Goal: Transaction & Acquisition: Purchase product/service

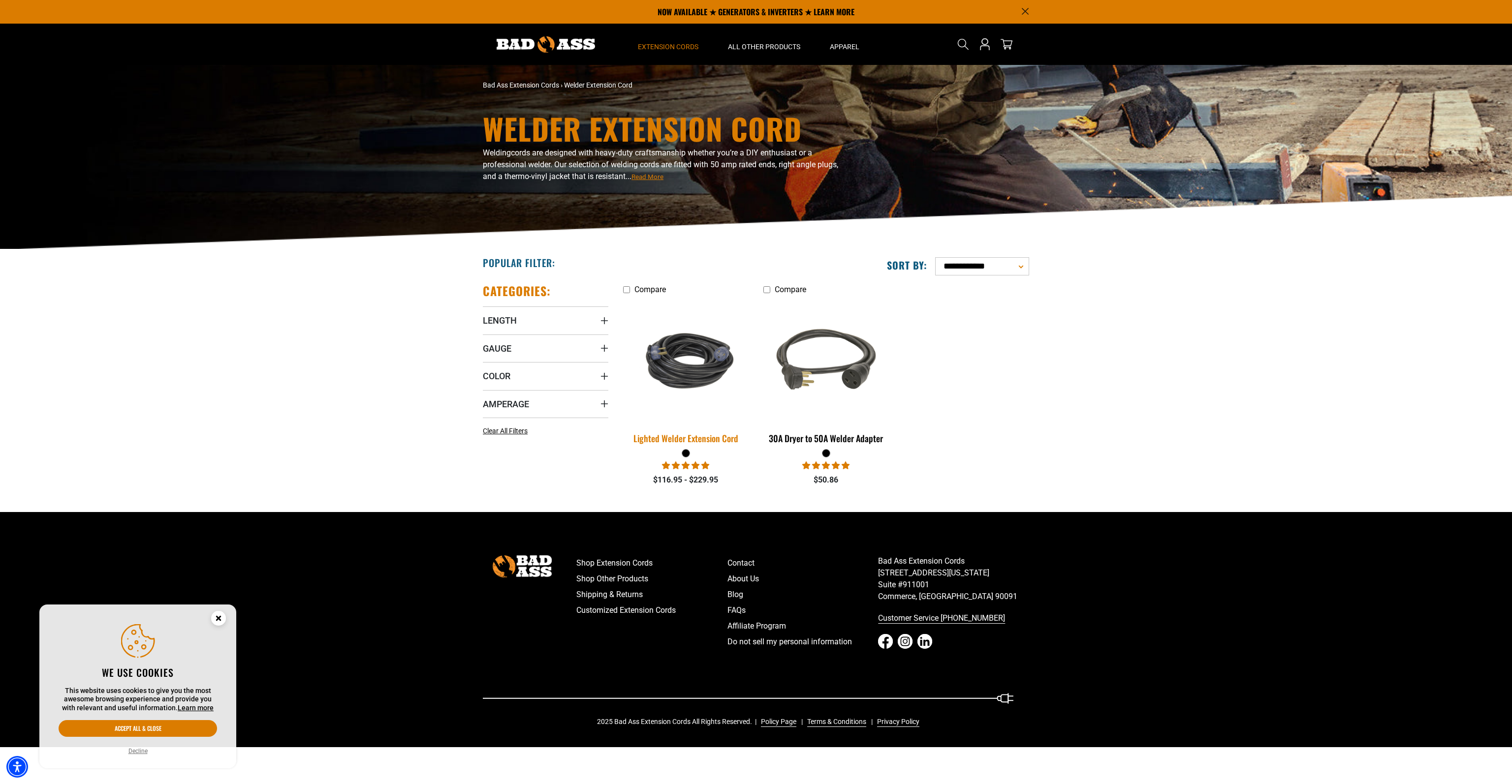
click at [704, 381] on img at bounding box center [686, 361] width 138 height 84
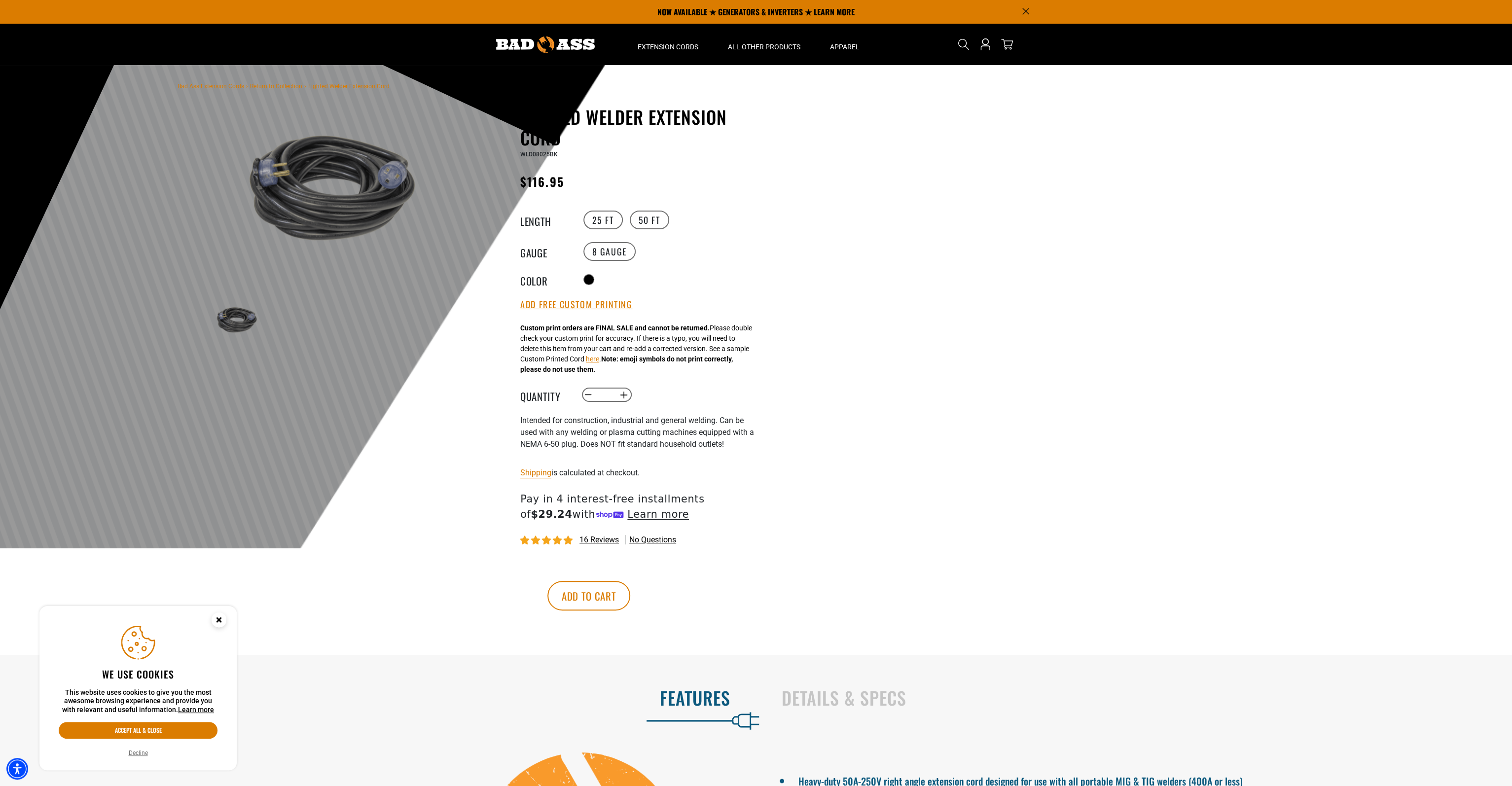
click at [365, 203] on img at bounding box center [325, 187] width 237 height 158
click at [631, 596] on button "Add to cart" at bounding box center [589, 595] width 83 height 30
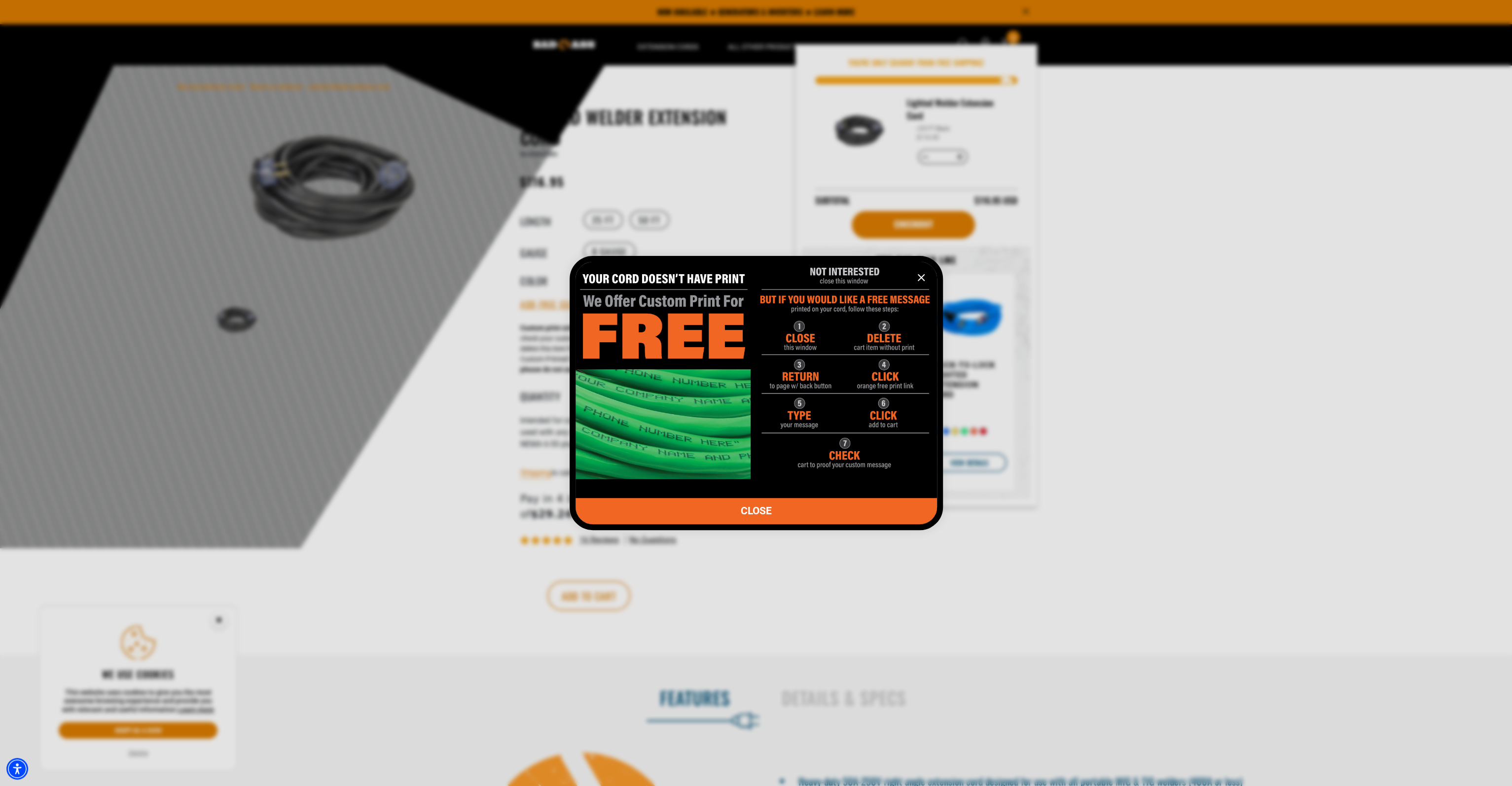
click at [919, 279] on icon "information" at bounding box center [921, 278] width 11 height 11
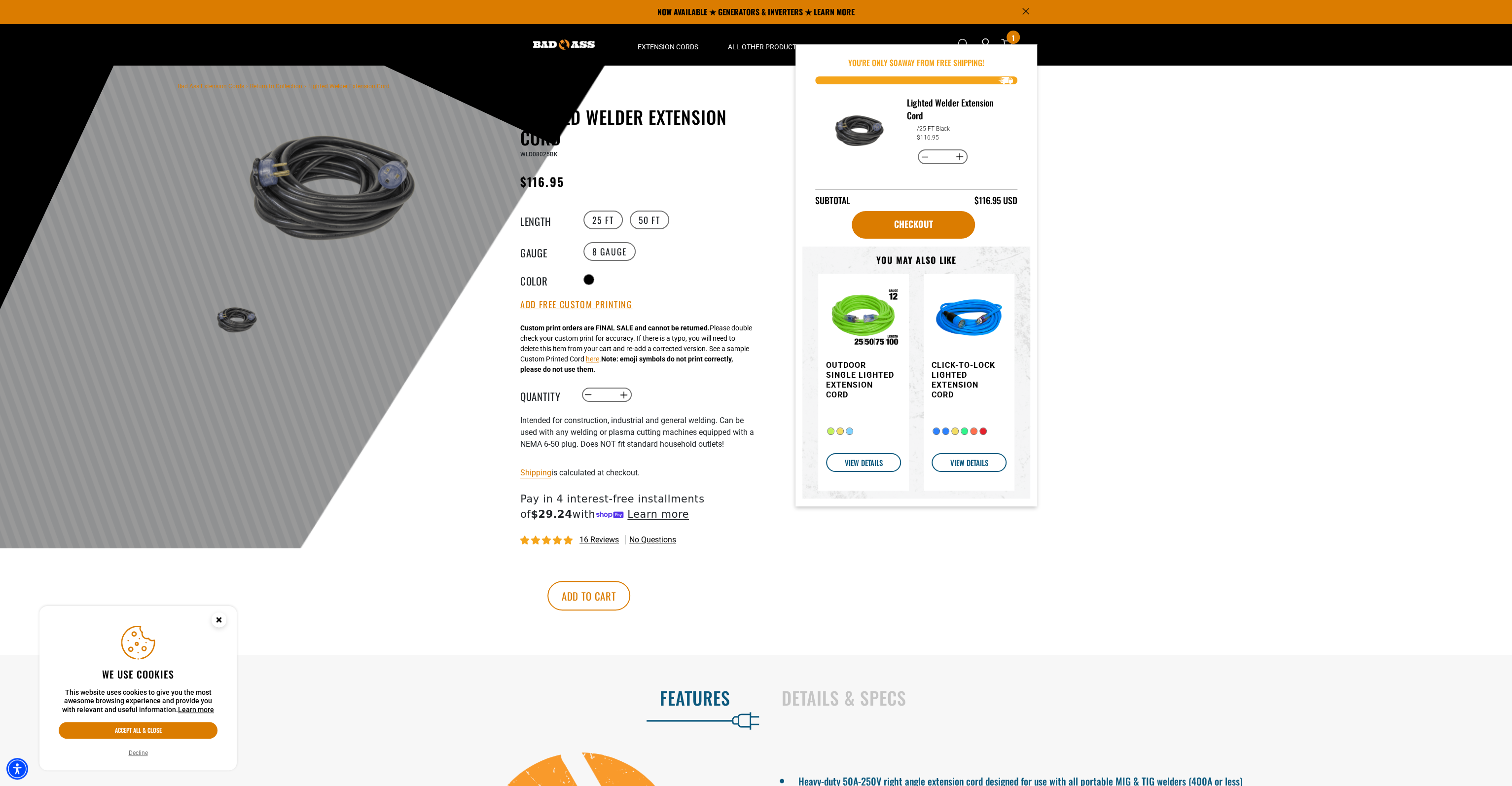
click at [1024, 9] on icon "Announcement" at bounding box center [1025, 11] width 7 height 7
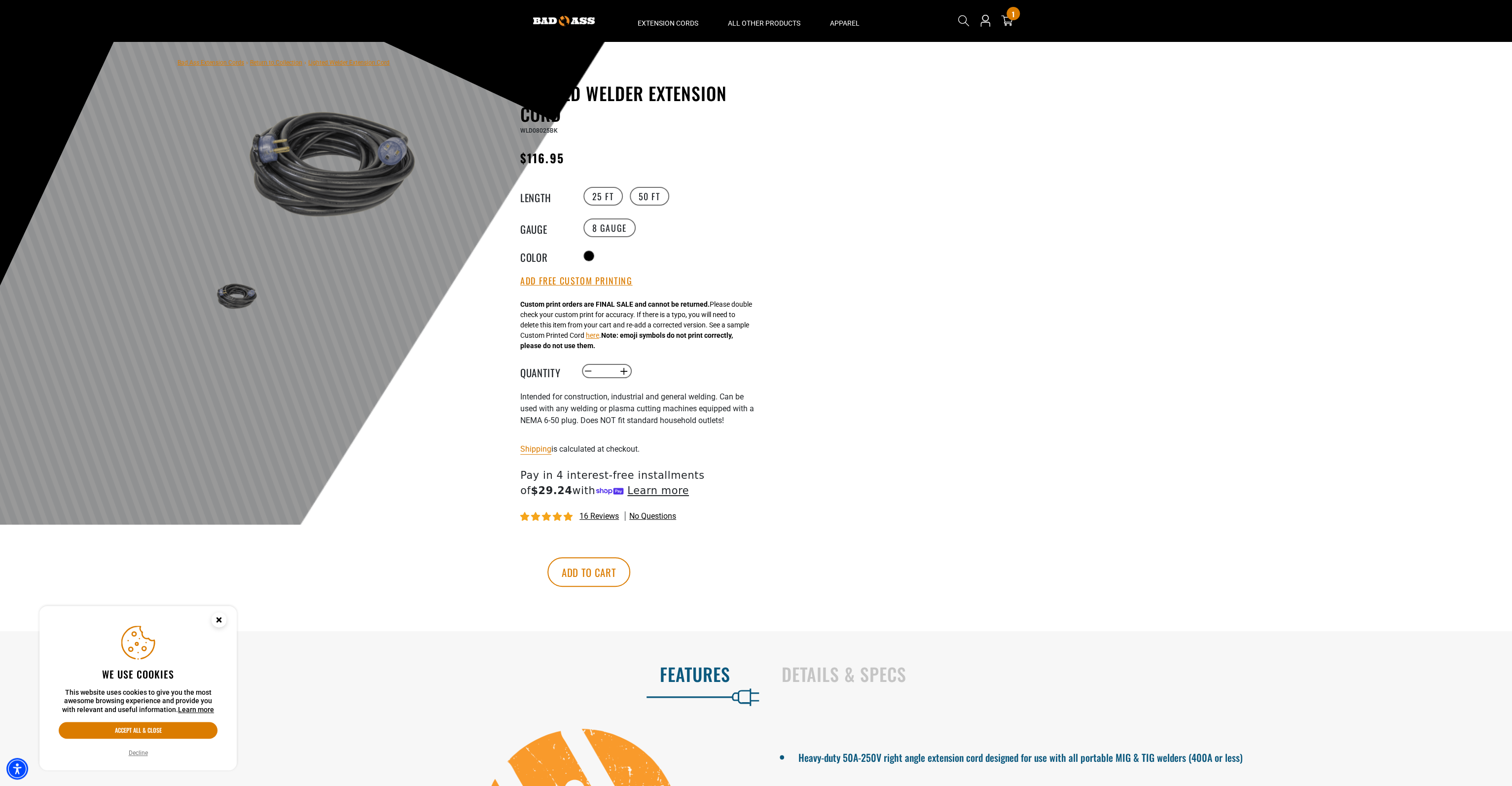
click at [564, 22] on img at bounding box center [564, 20] width 61 height 11
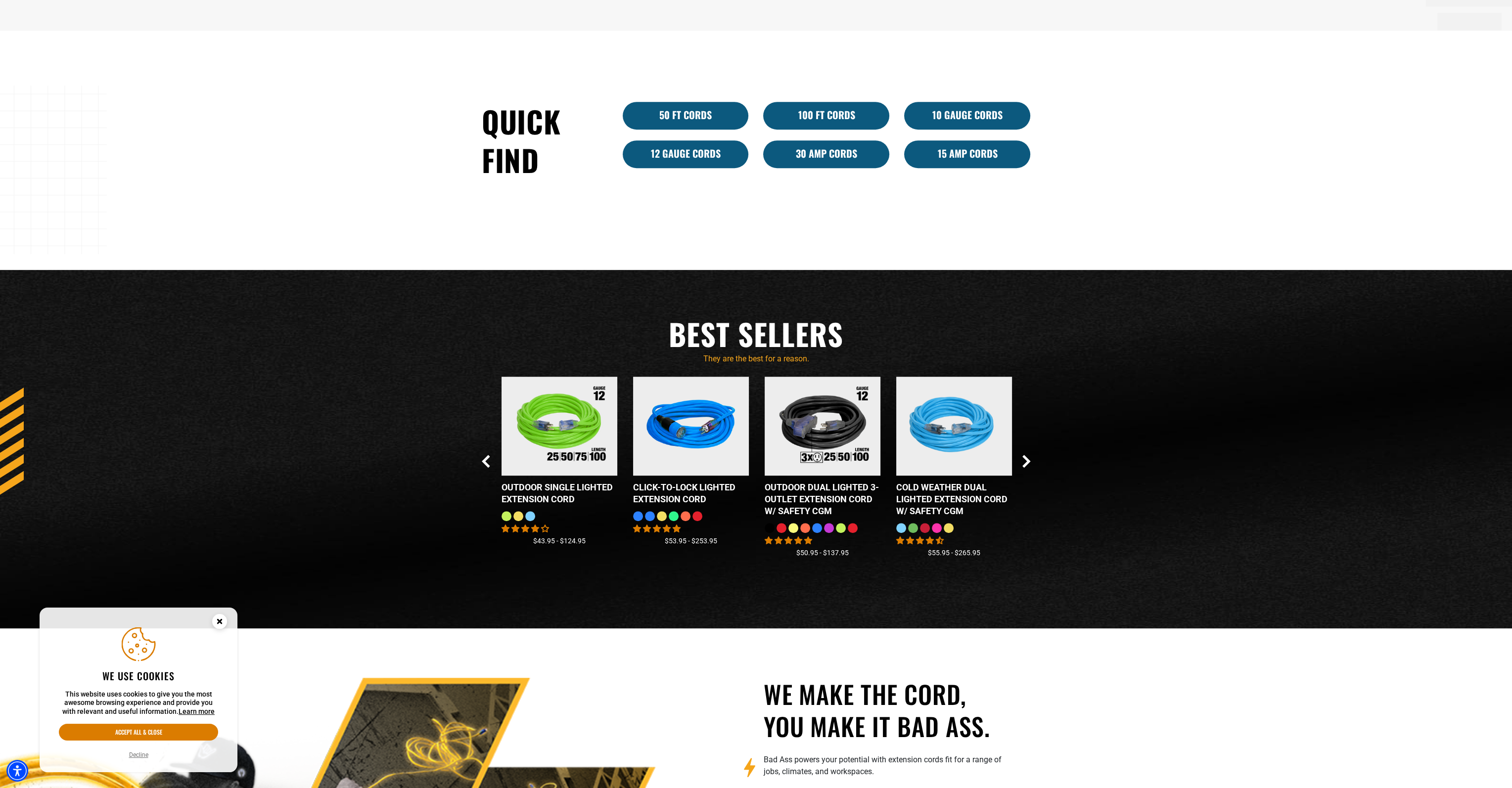
scroll to position [990, 0]
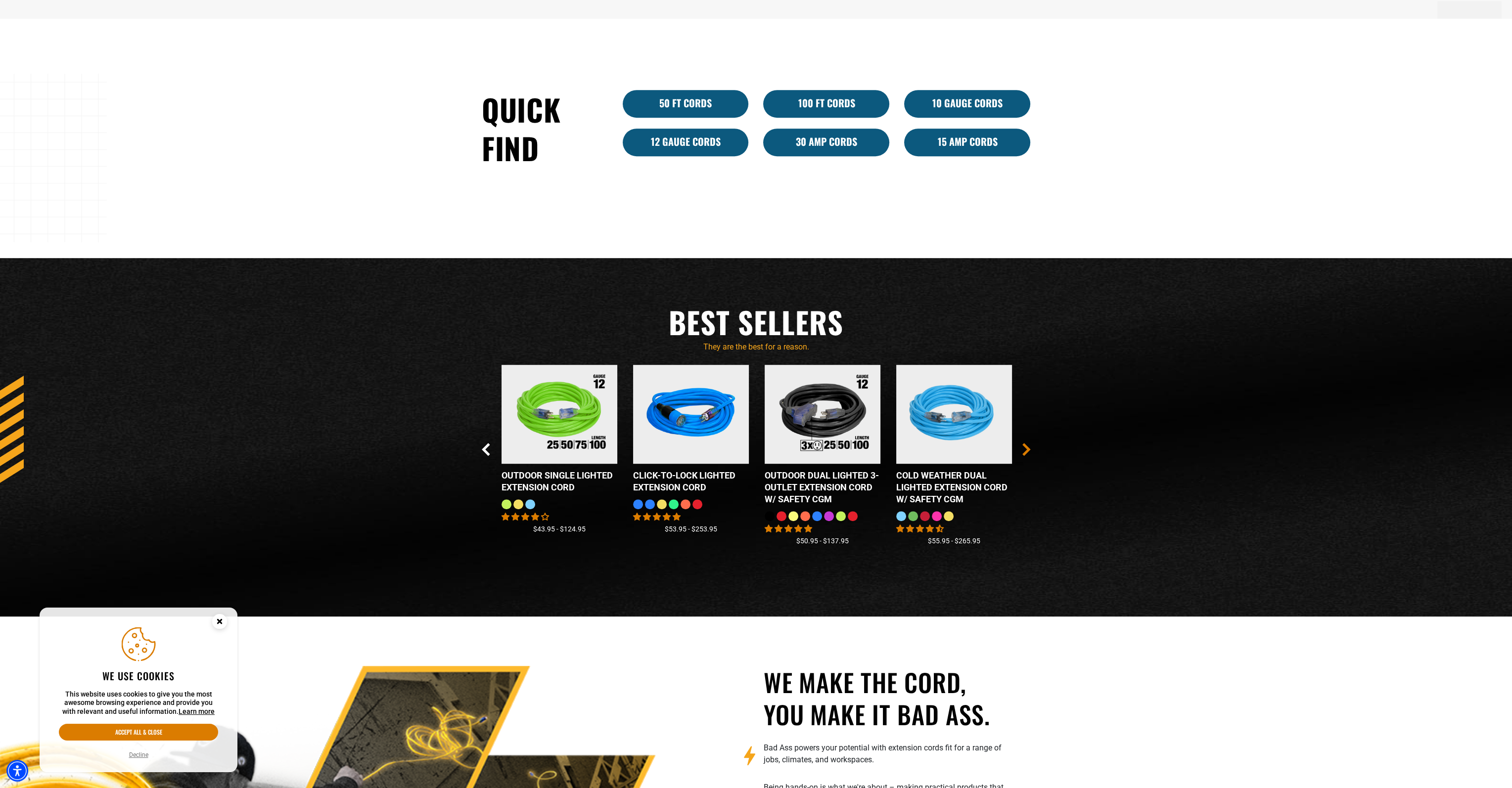
click at [1028, 451] on icon "Next Slide" at bounding box center [1026, 450] width 6 height 12
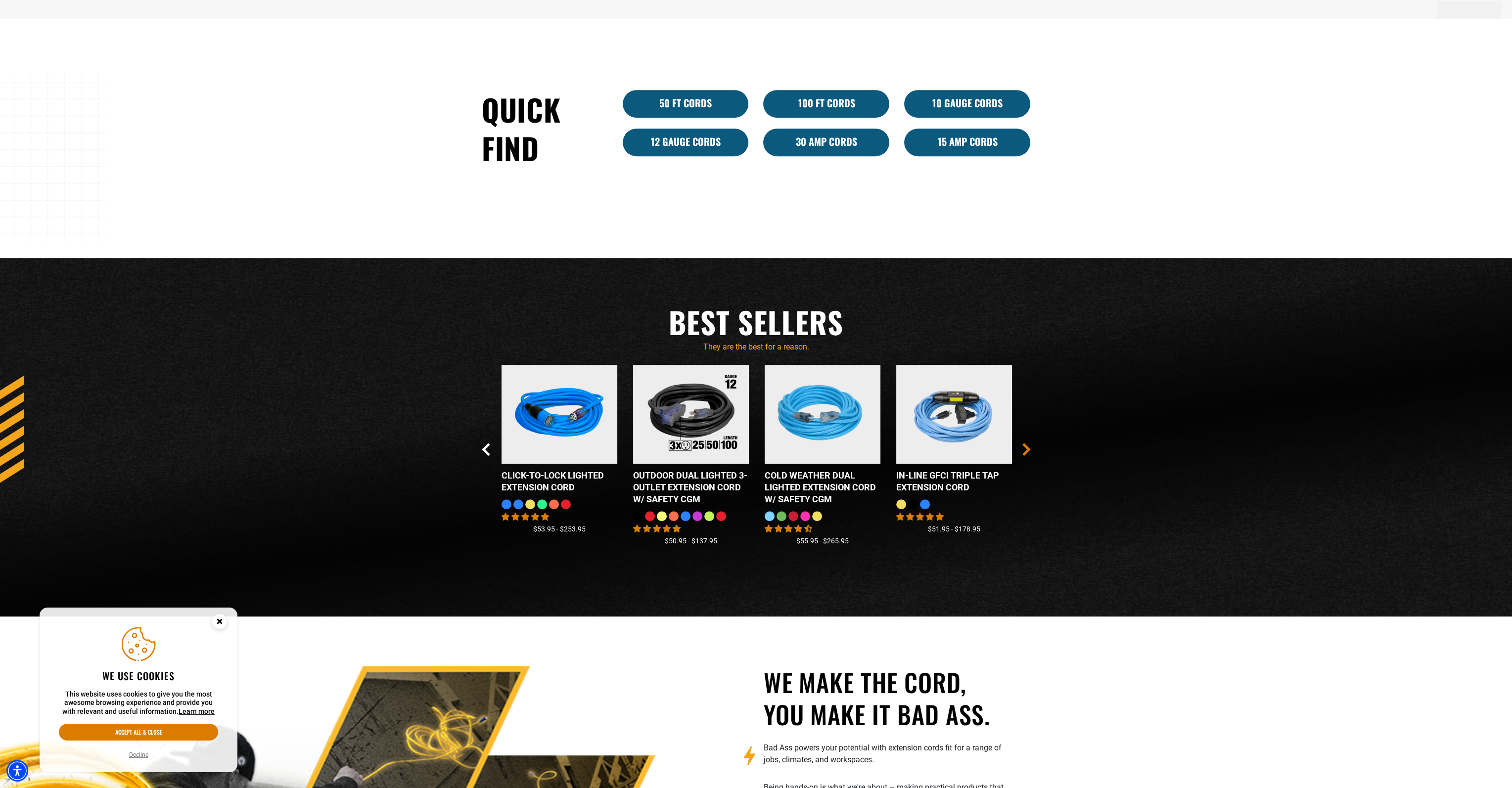
click at [1028, 451] on icon "Next Slide" at bounding box center [1026, 450] width 6 height 12
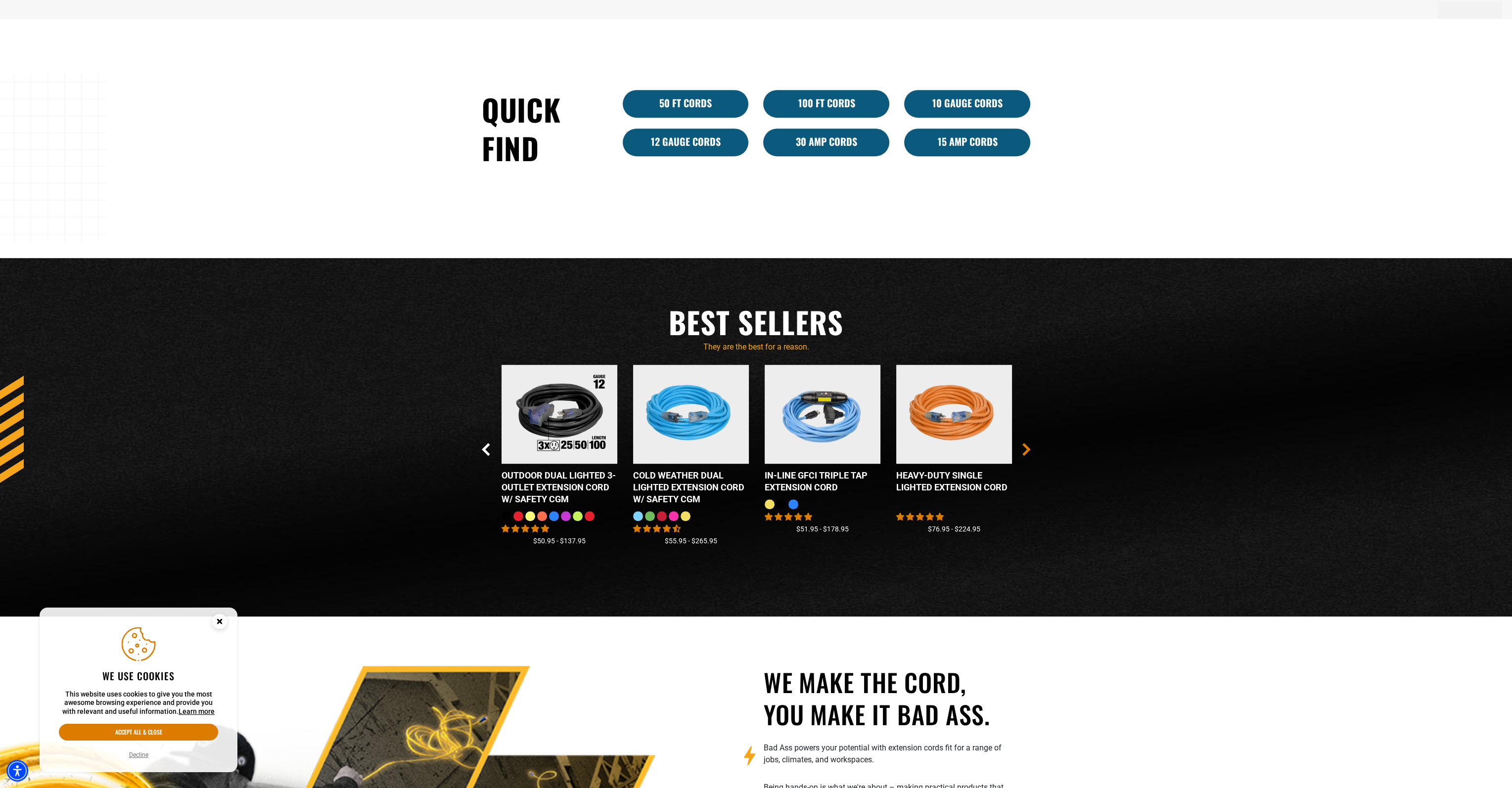
click at [1028, 451] on icon "Next Slide" at bounding box center [1026, 450] width 6 height 12
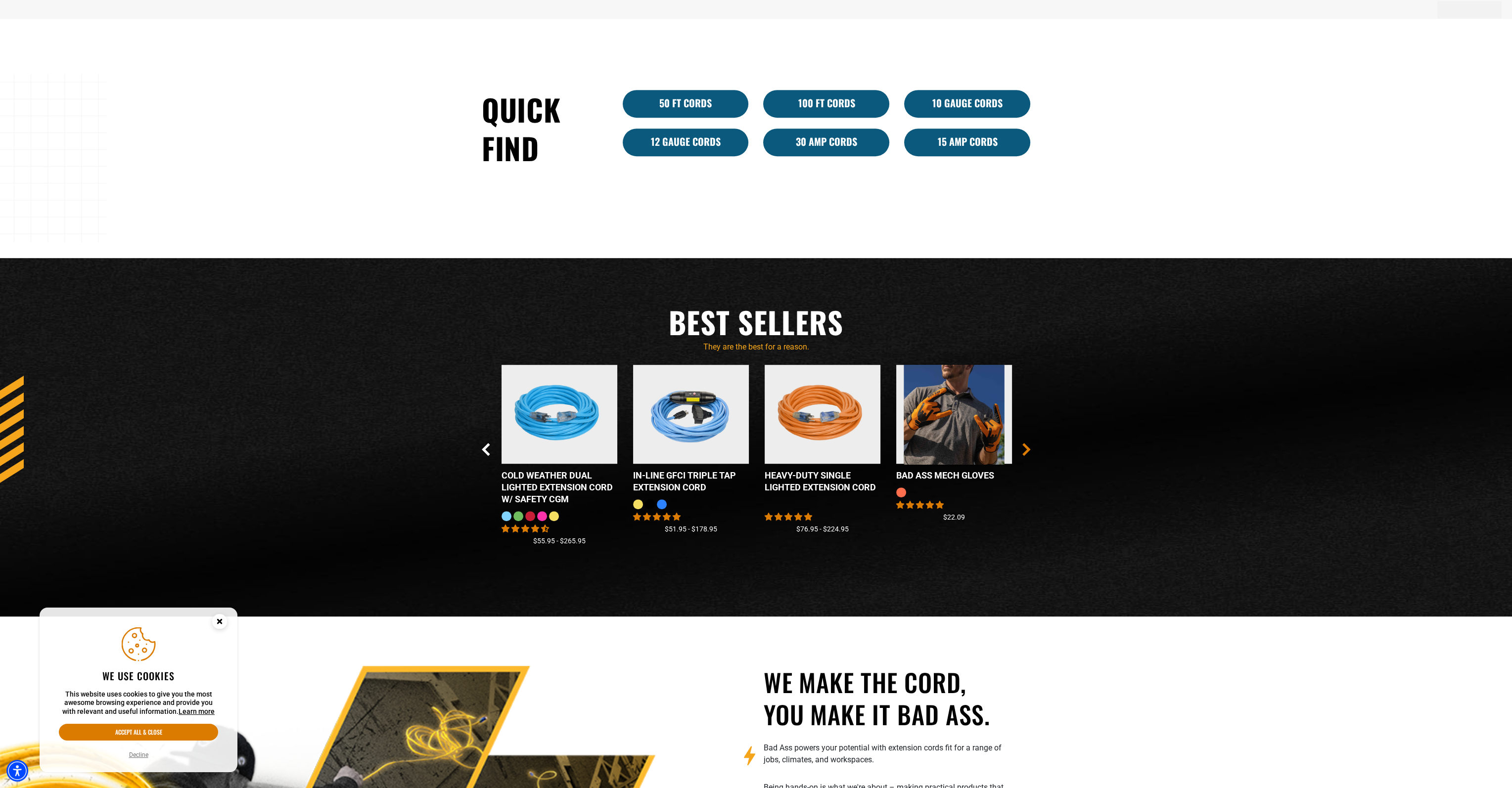
click at [1028, 451] on icon "Next Slide" at bounding box center [1026, 450] width 6 height 12
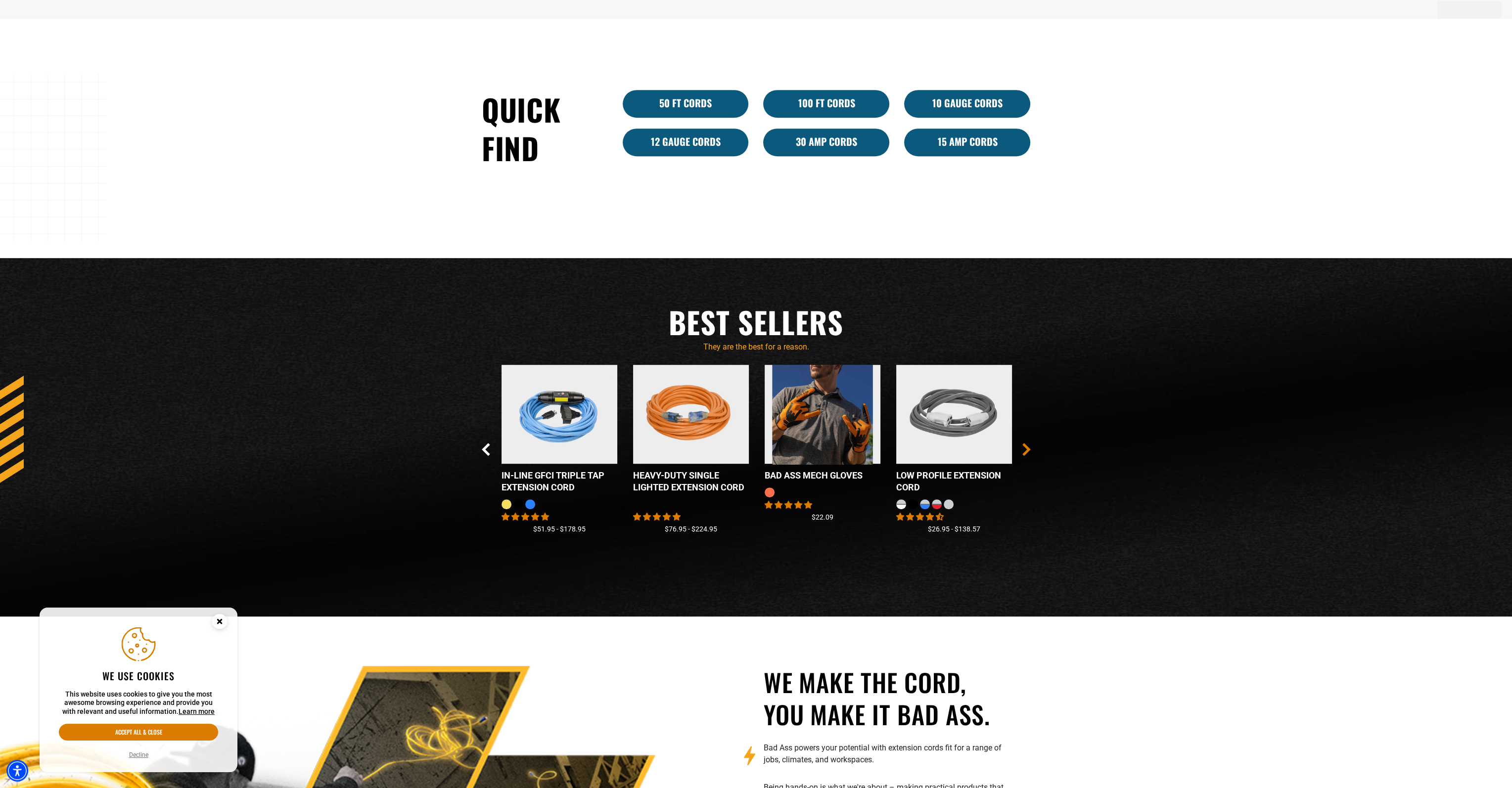
click at [1028, 451] on icon "Next Slide" at bounding box center [1026, 450] width 6 height 12
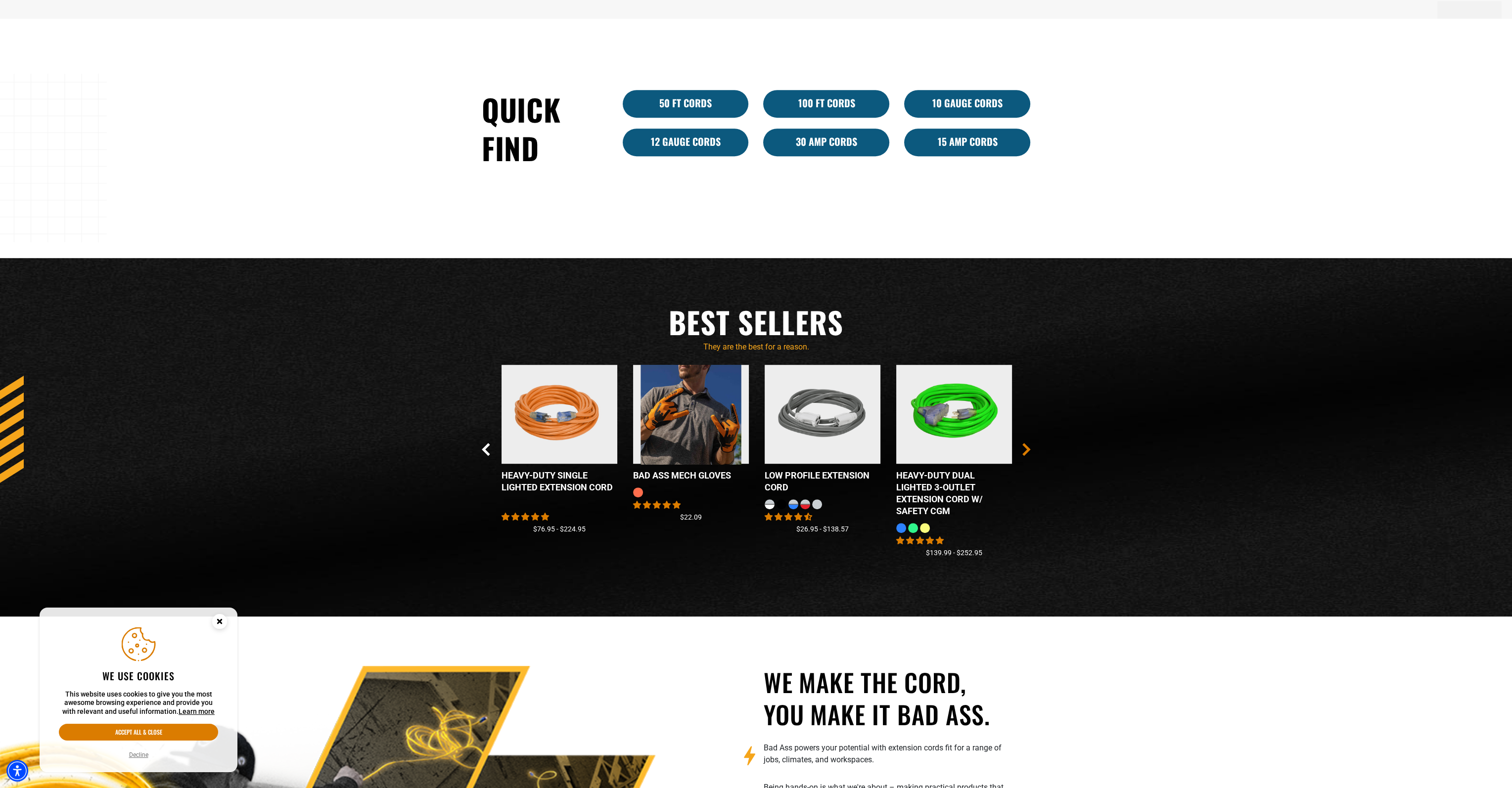
click at [1028, 451] on icon "Next Slide" at bounding box center [1026, 450] width 6 height 12
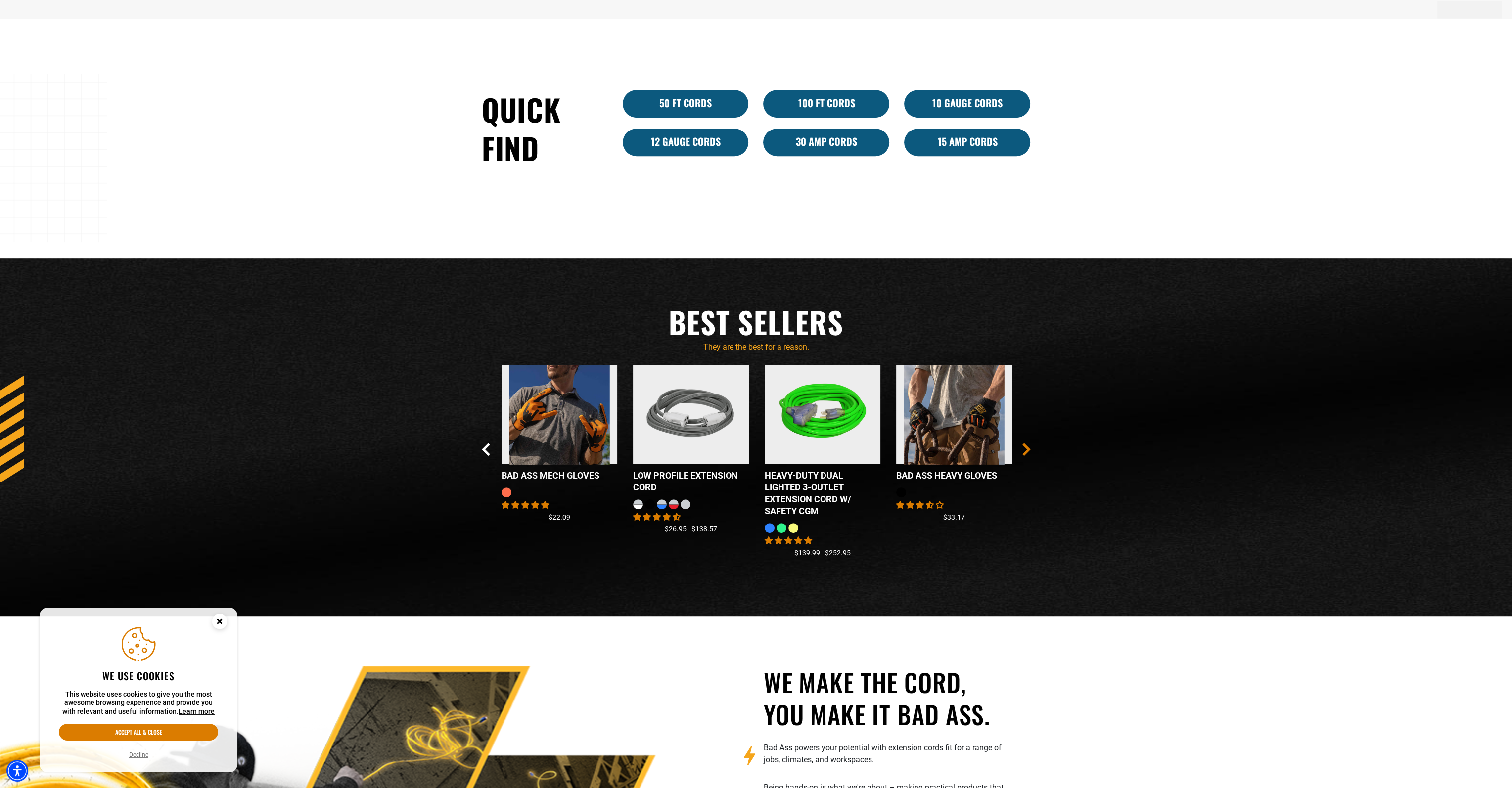
click at [1028, 451] on icon "Next Slide" at bounding box center [1026, 450] width 6 height 12
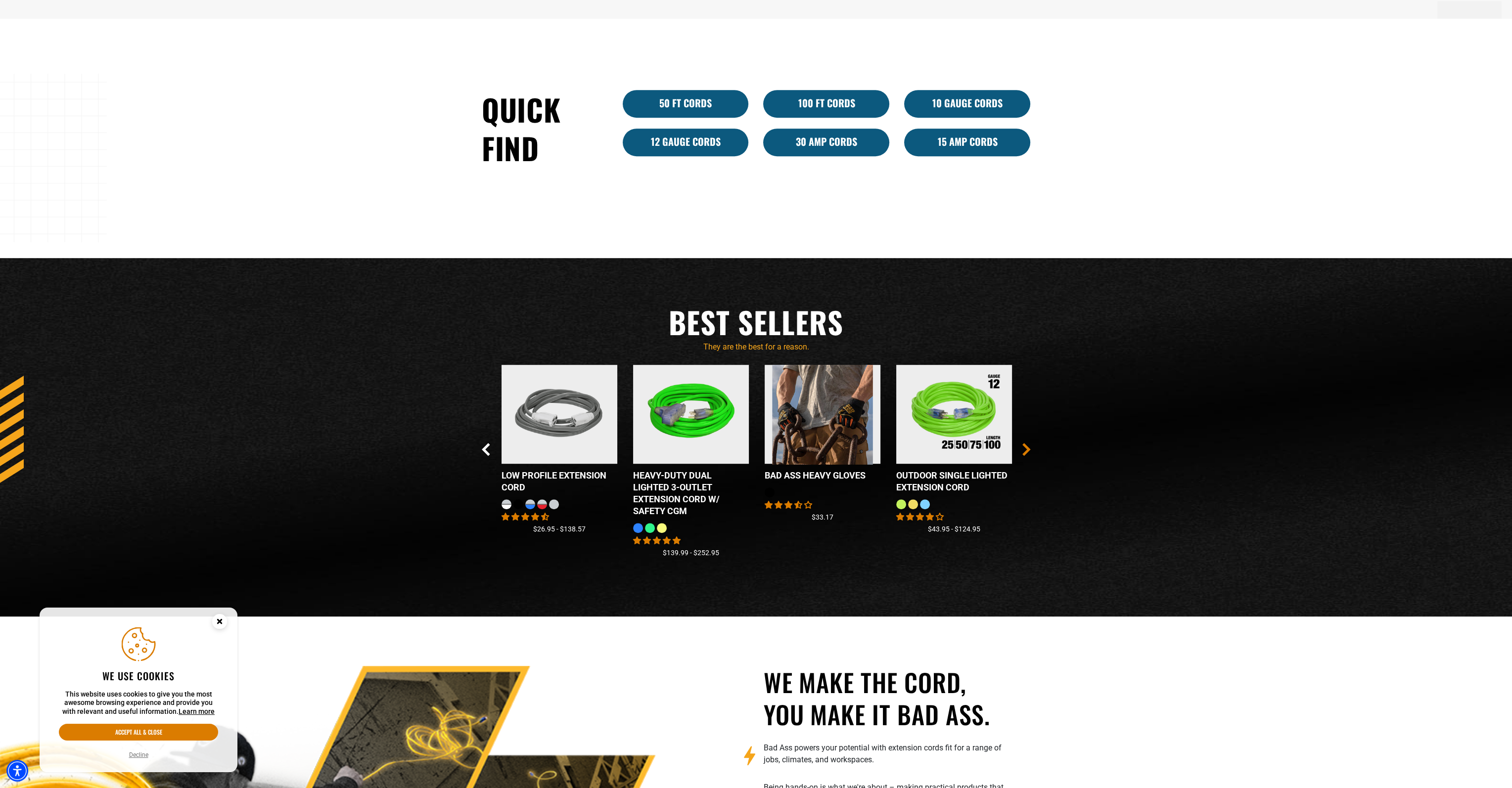
click at [1023, 450] on icon "Next Slide" at bounding box center [1026, 449] width 9 height 12
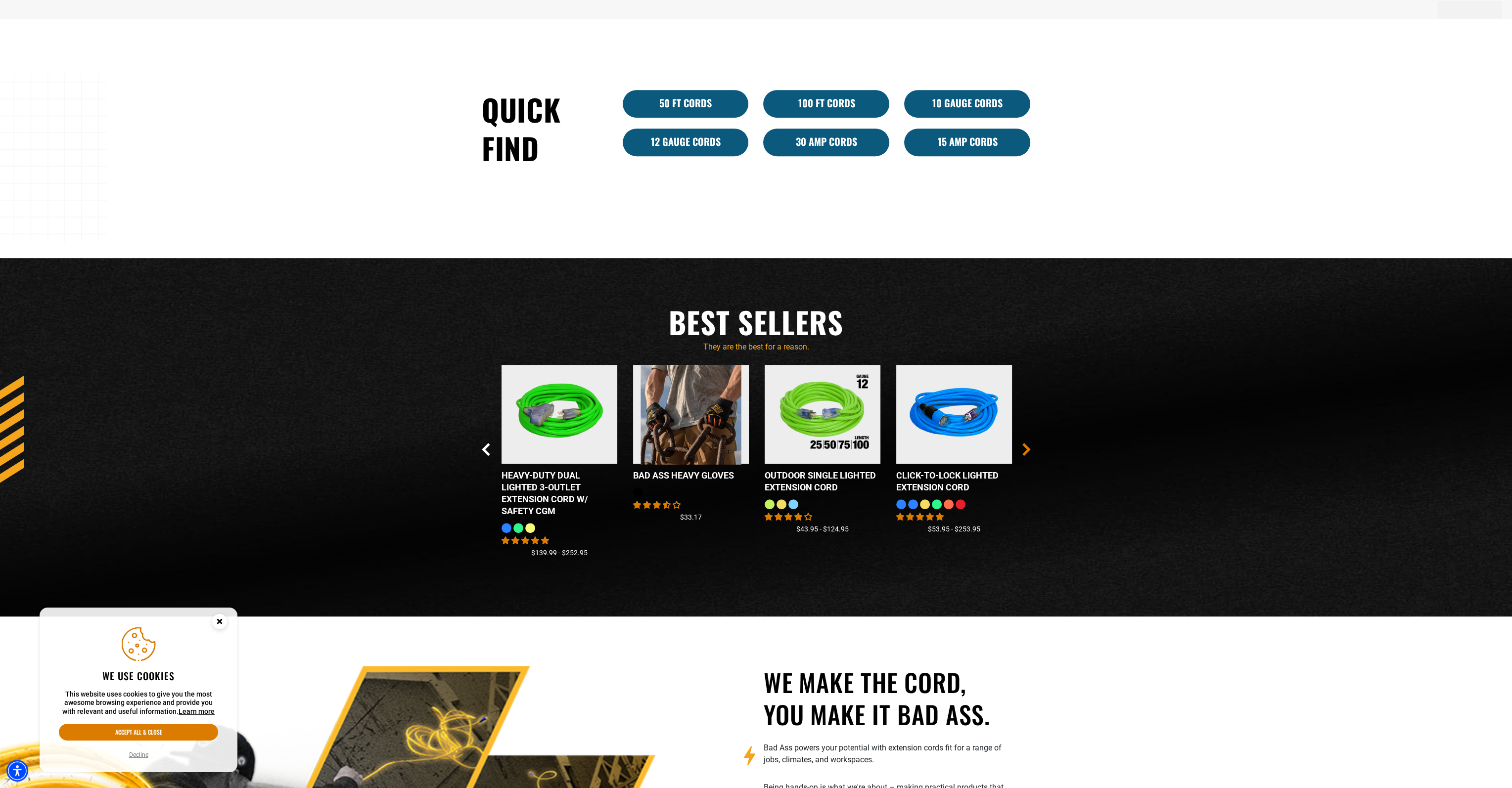
click at [1023, 450] on icon "Next Slide" at bounding box center [1026, 449] width 9 height 12
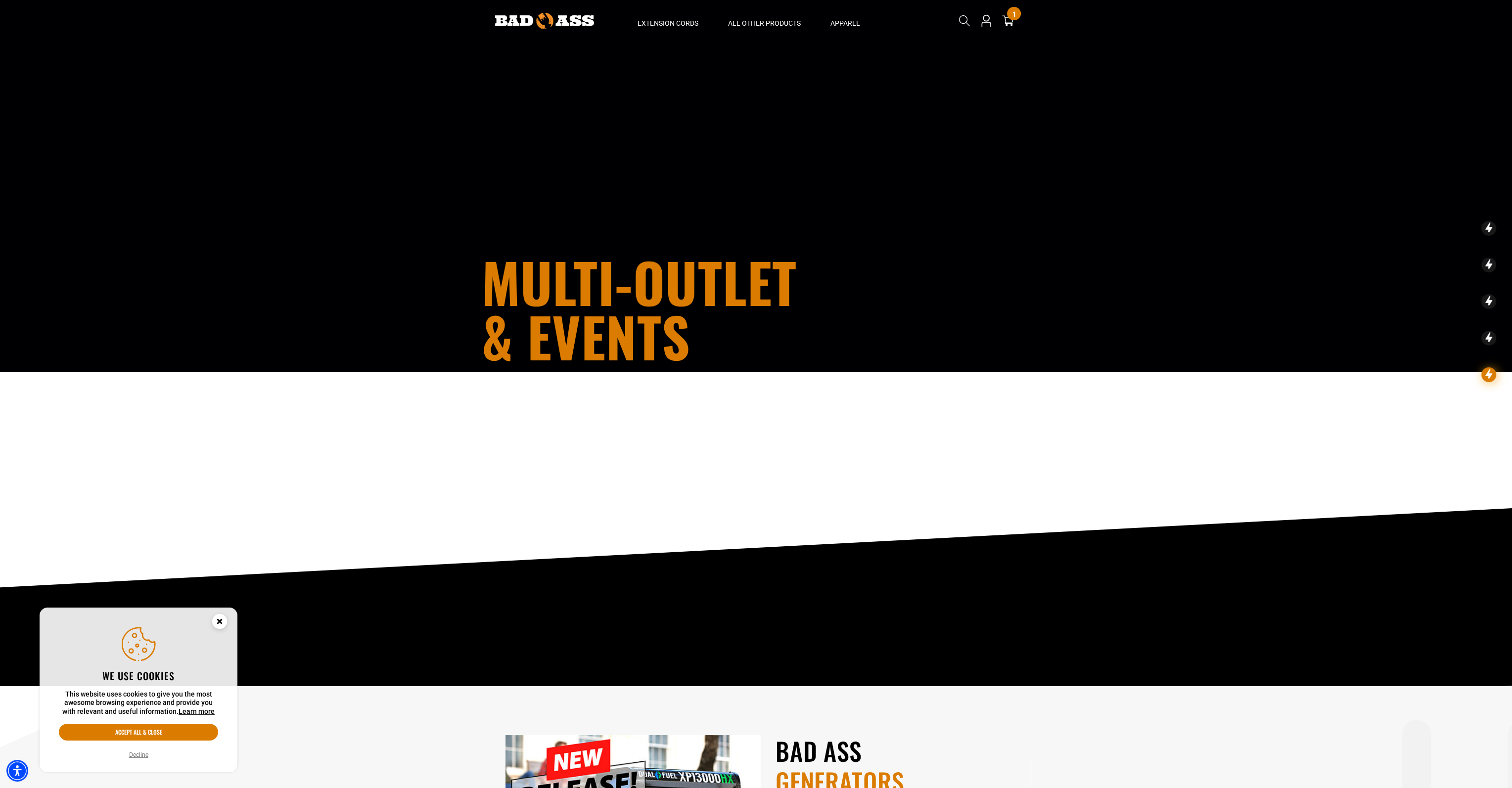
scroll to position [0, 0]
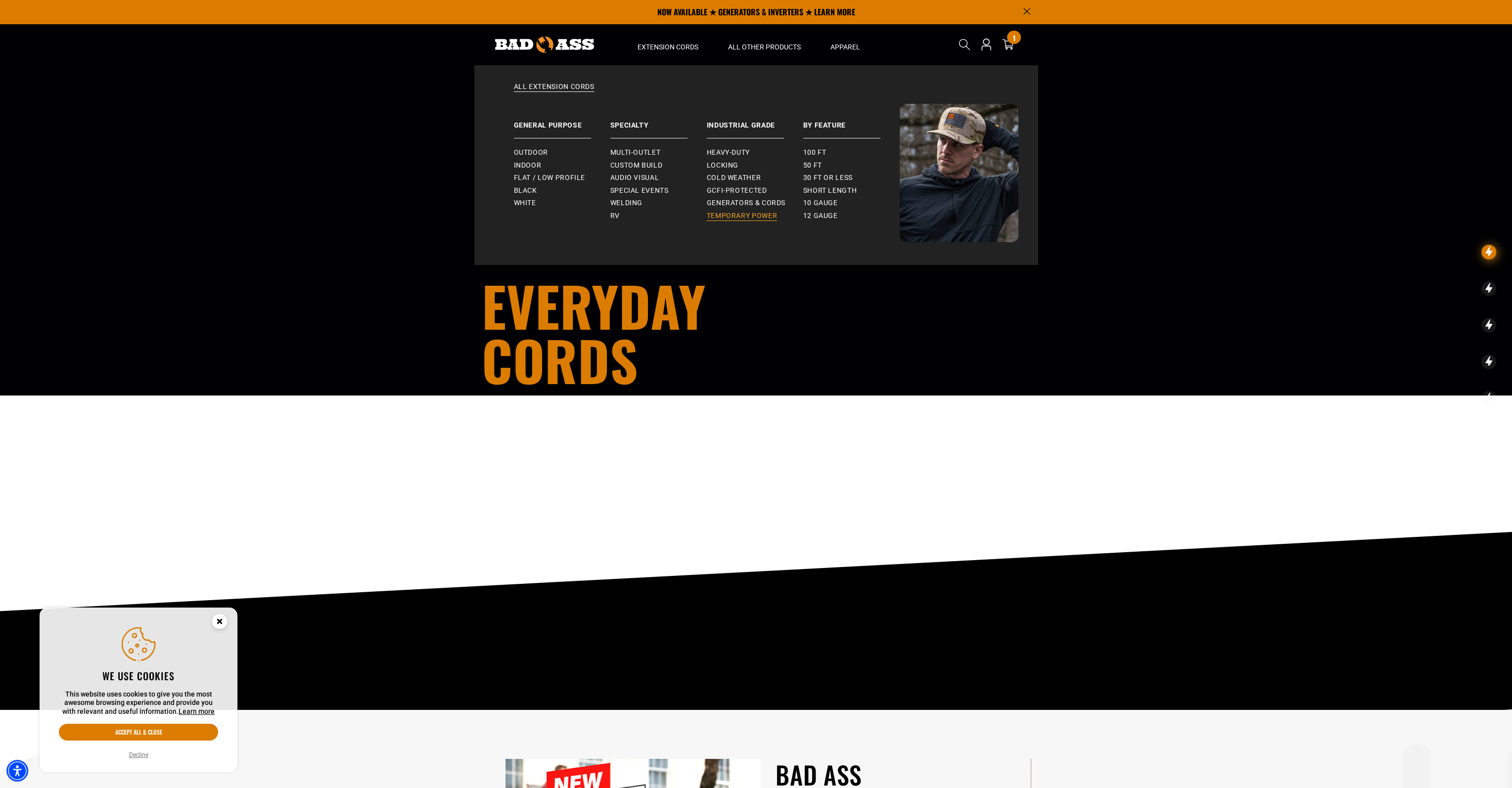
click at [763, 214] on span "Temporary Power" at bounding box center [742, 216] width 71 height 9
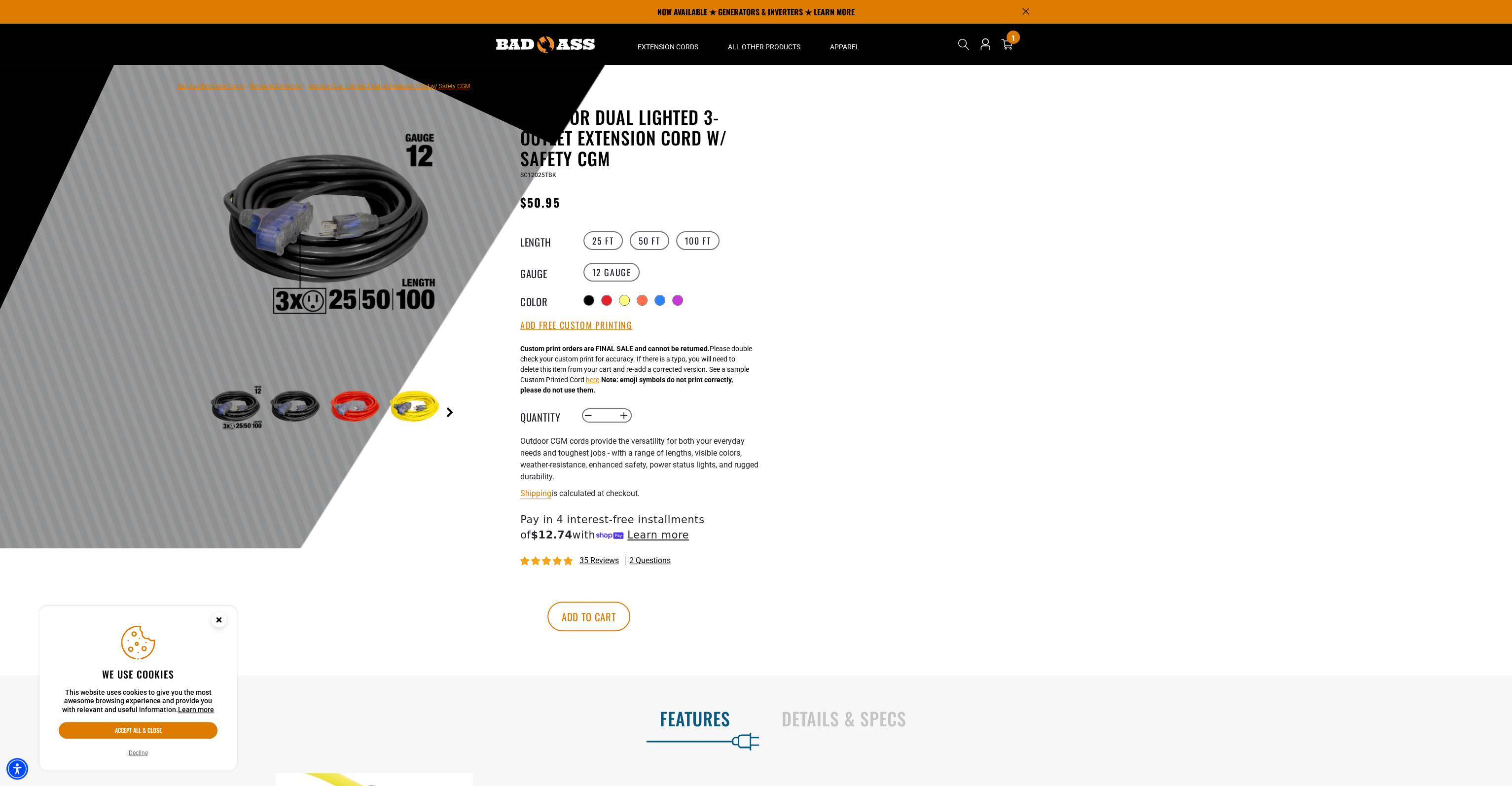
click at [449, 415] on link "Next" at bounding box center [450, 413] width 10 height 10
click at [344, 413] on img at bounding box center [356, 409] width 57 height 57
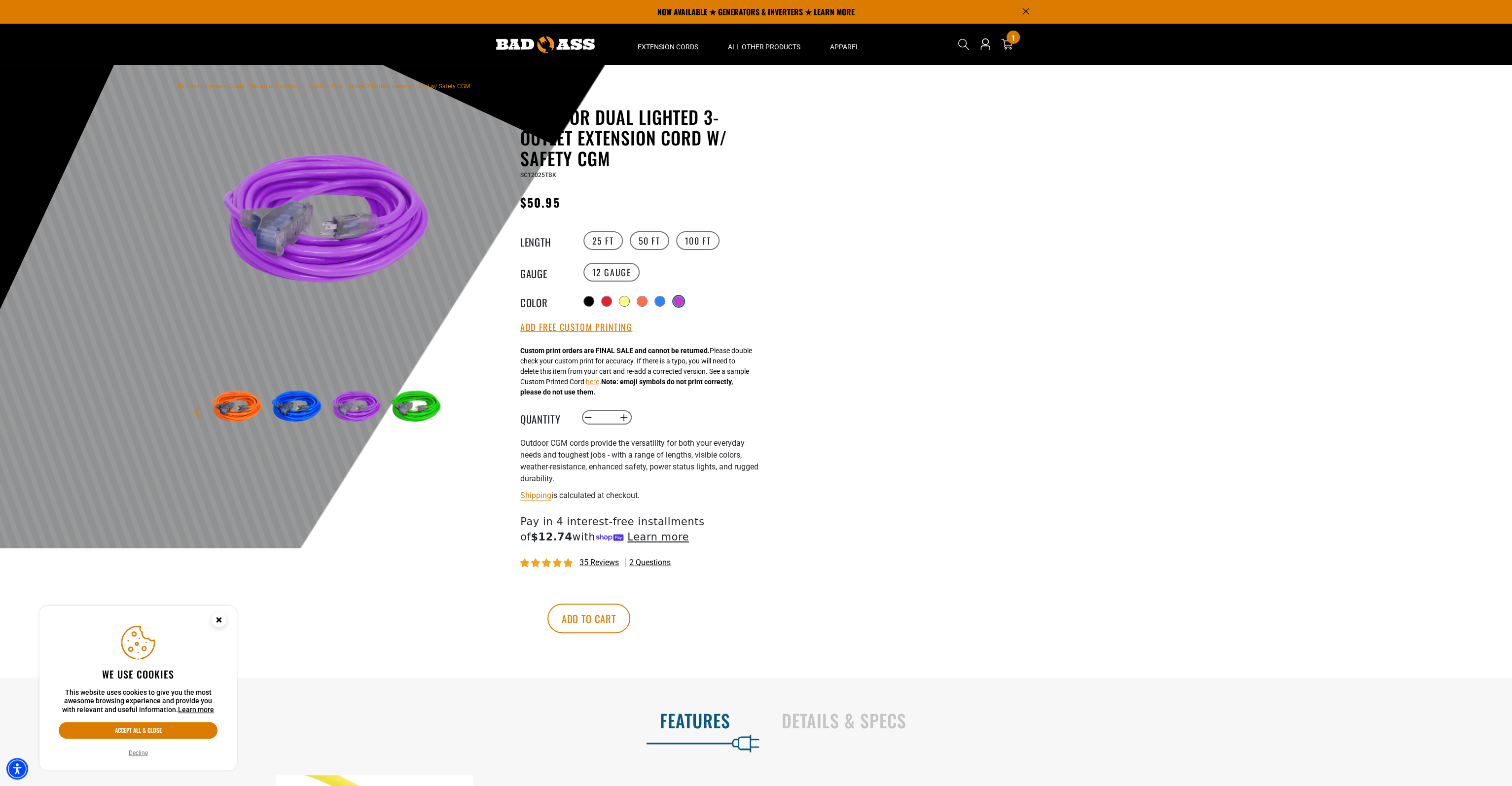
click at [679, 297] on div at bounding box center [678, 302] width 10 height 10
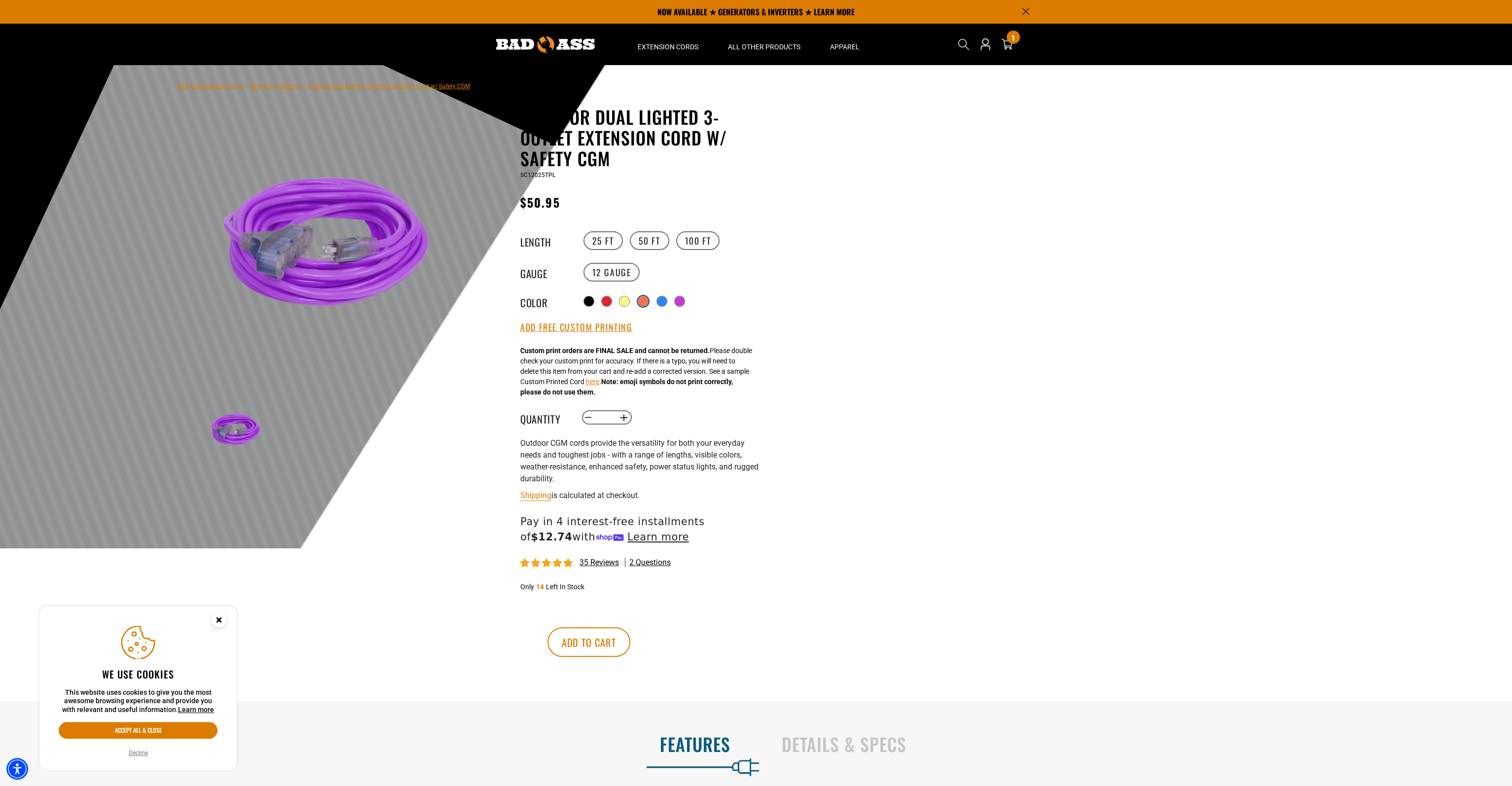
click at [638, 297] on div at bounding box center [643, 302] width 10 height 10
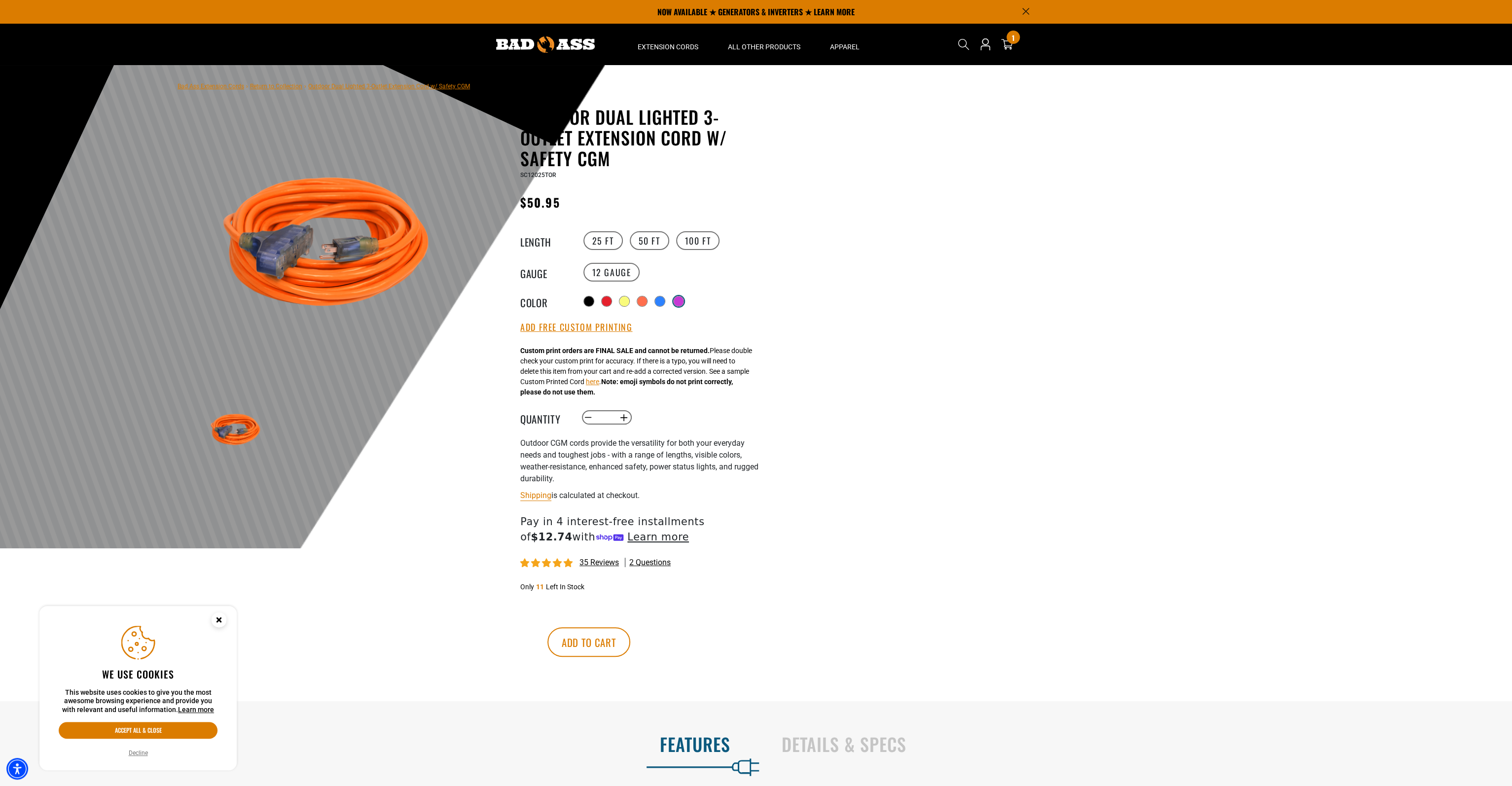
click at [683, 300] on div at bounding box center [678, 302] width 10 height 10
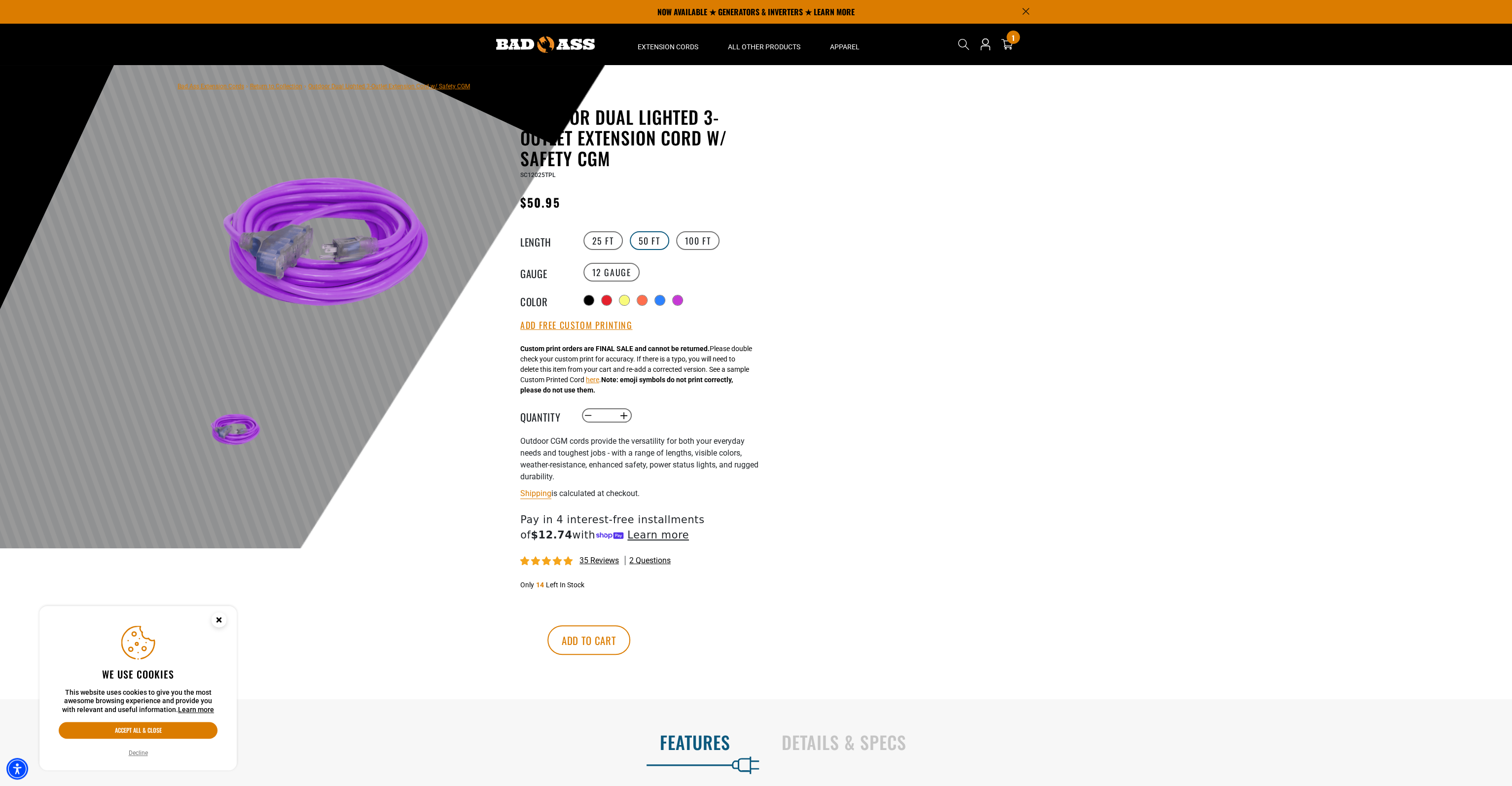
click at [649, 245] on label "50 FT" at bounding box center [649, 241] width 39 height 19
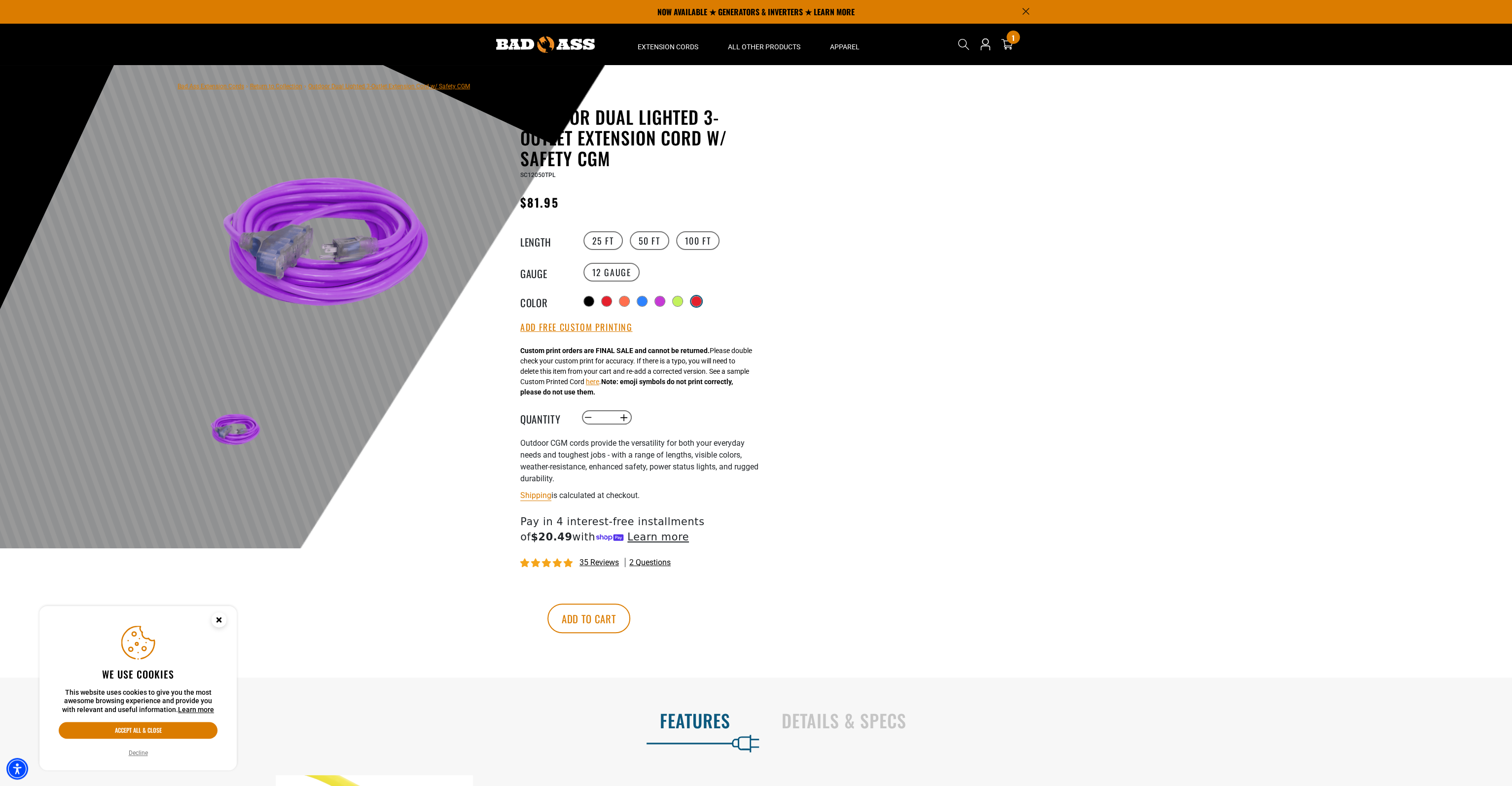
click at [694, 299] on div "products.product.variant_sold_out_or_unavailable" at bounding box center [696, 301] width 11 height 11
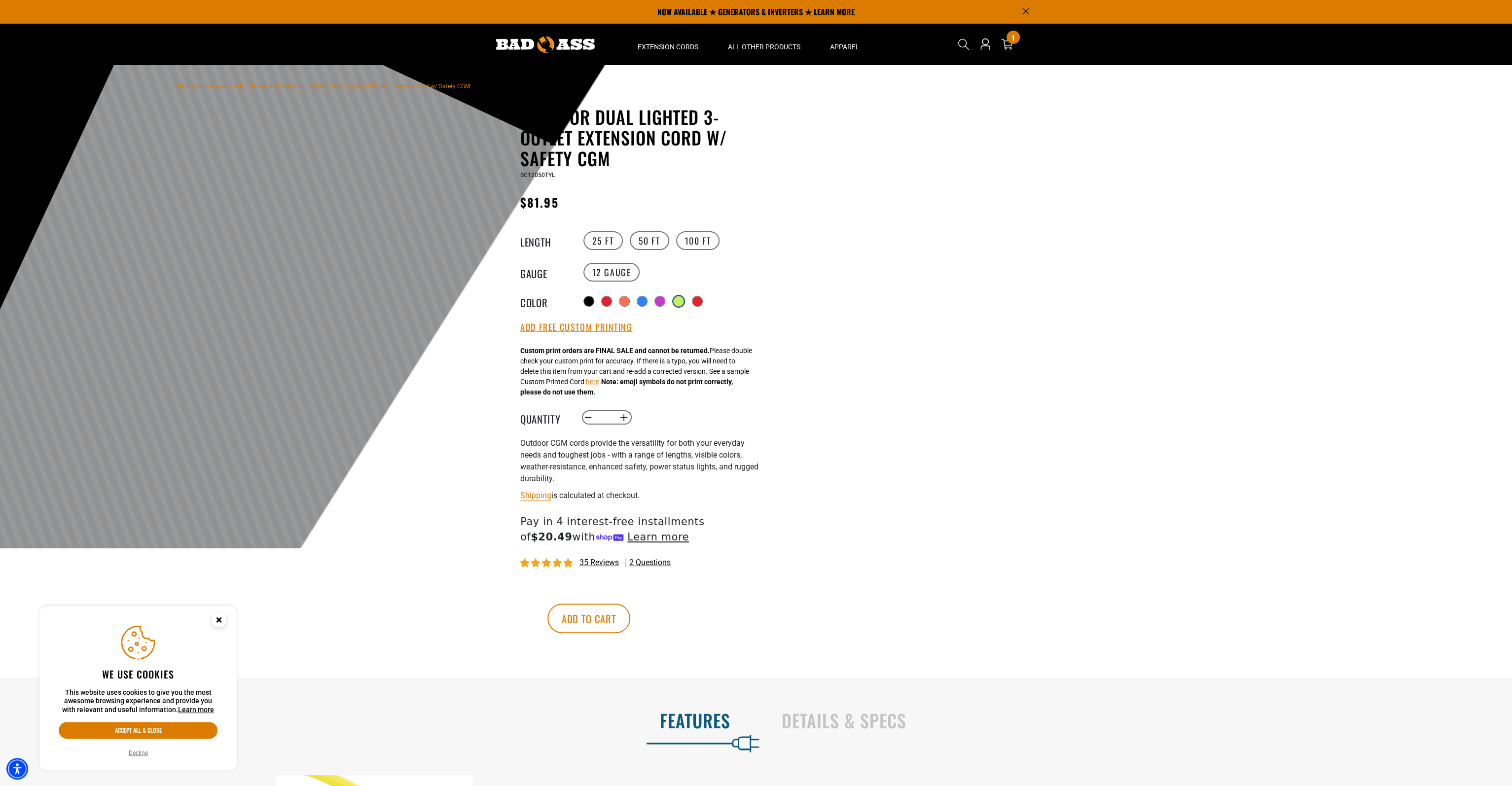
click at [676, 301] on div at bounding box center [678, 302] width 10 height 10
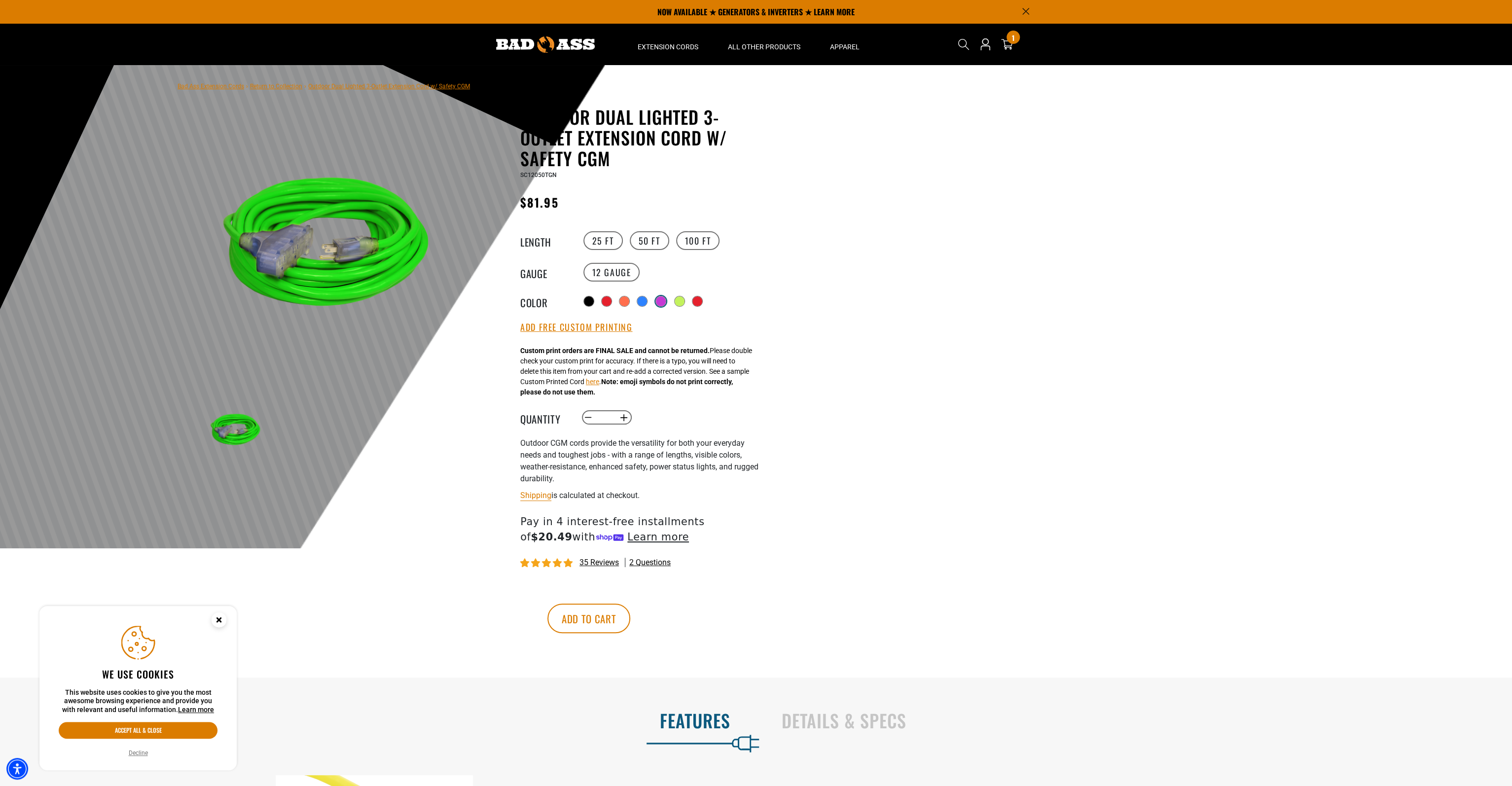
click at [663, 301] on div at bounding box center [660, 302] width 10 height 10
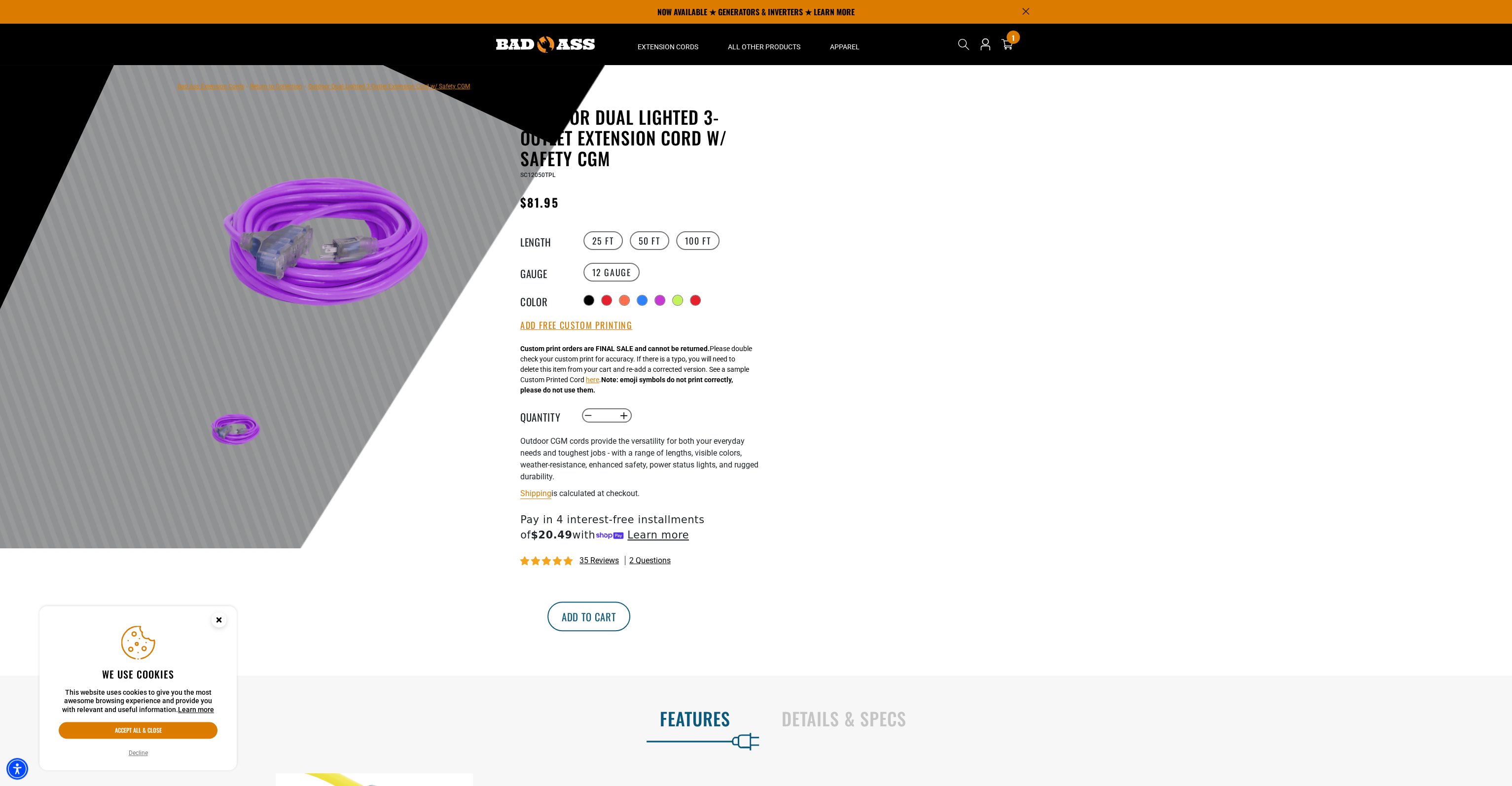
click at [631, 617] on button "Add to cart" at bounding box center [589, 617] width 83 height 30
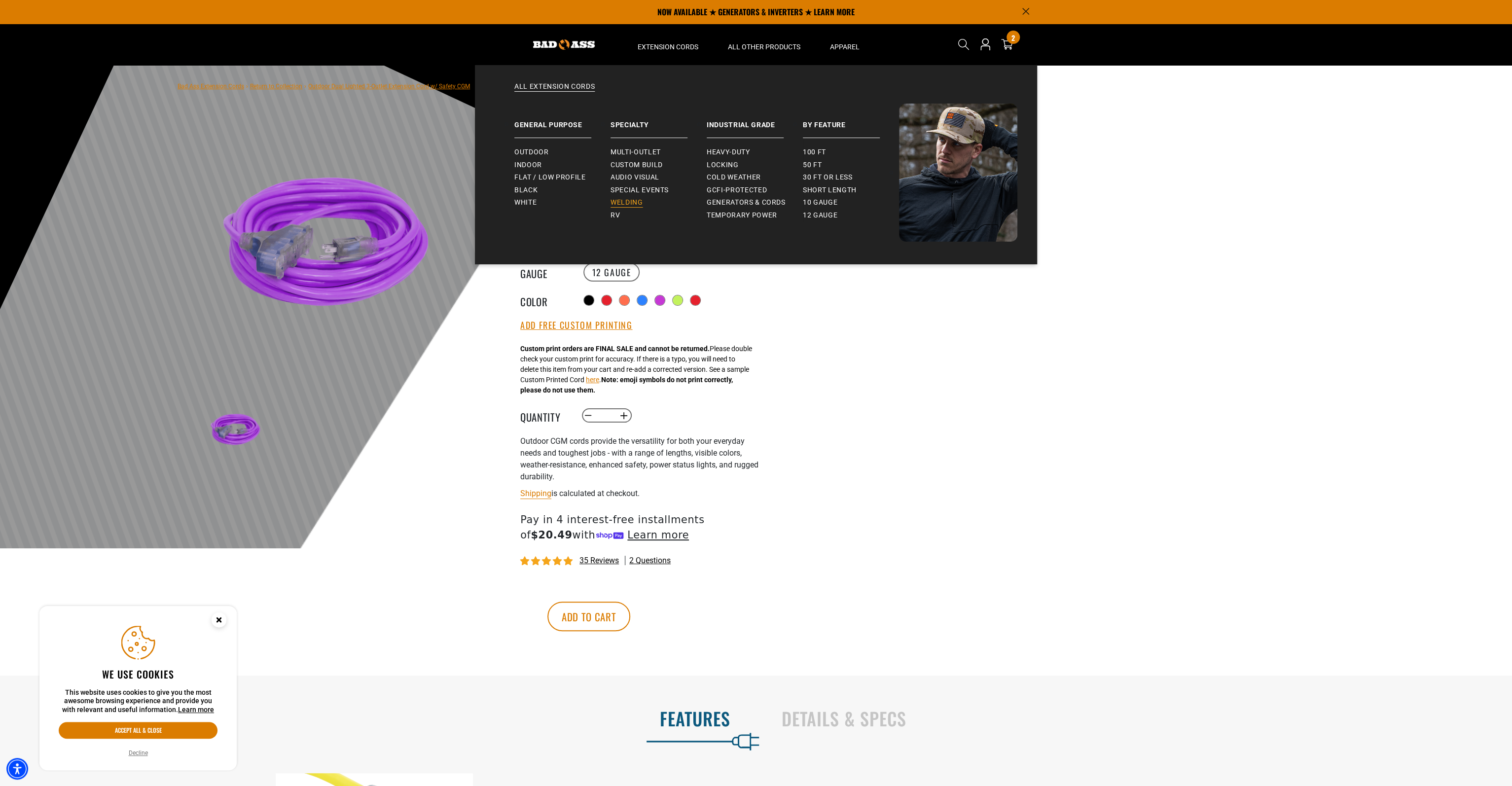
click at [634, 204] on span "Welding" at bounding box center [626, 202] width 32 height 9
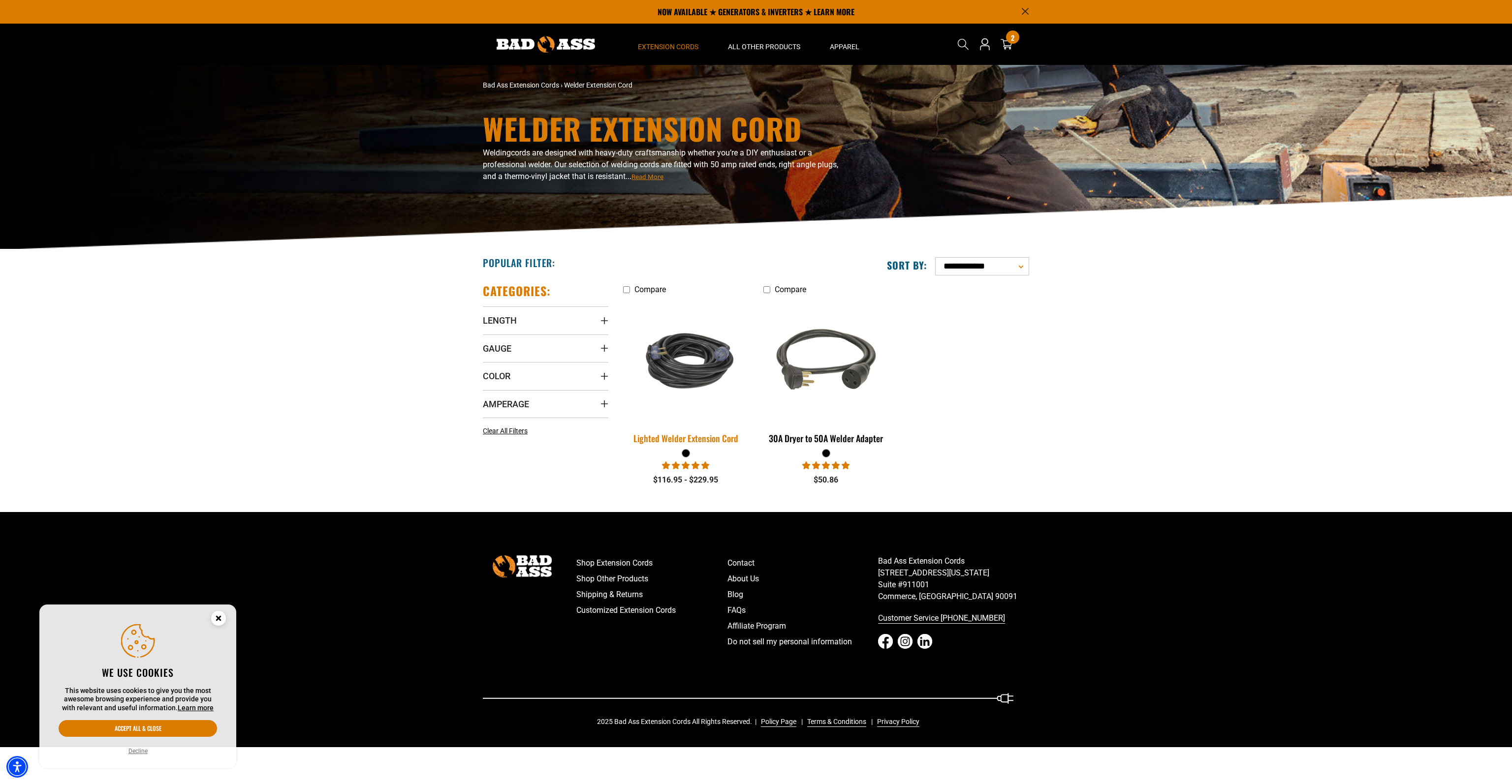
click at [710, 382] on img at bounding box center [686, 361] width 138 height 84
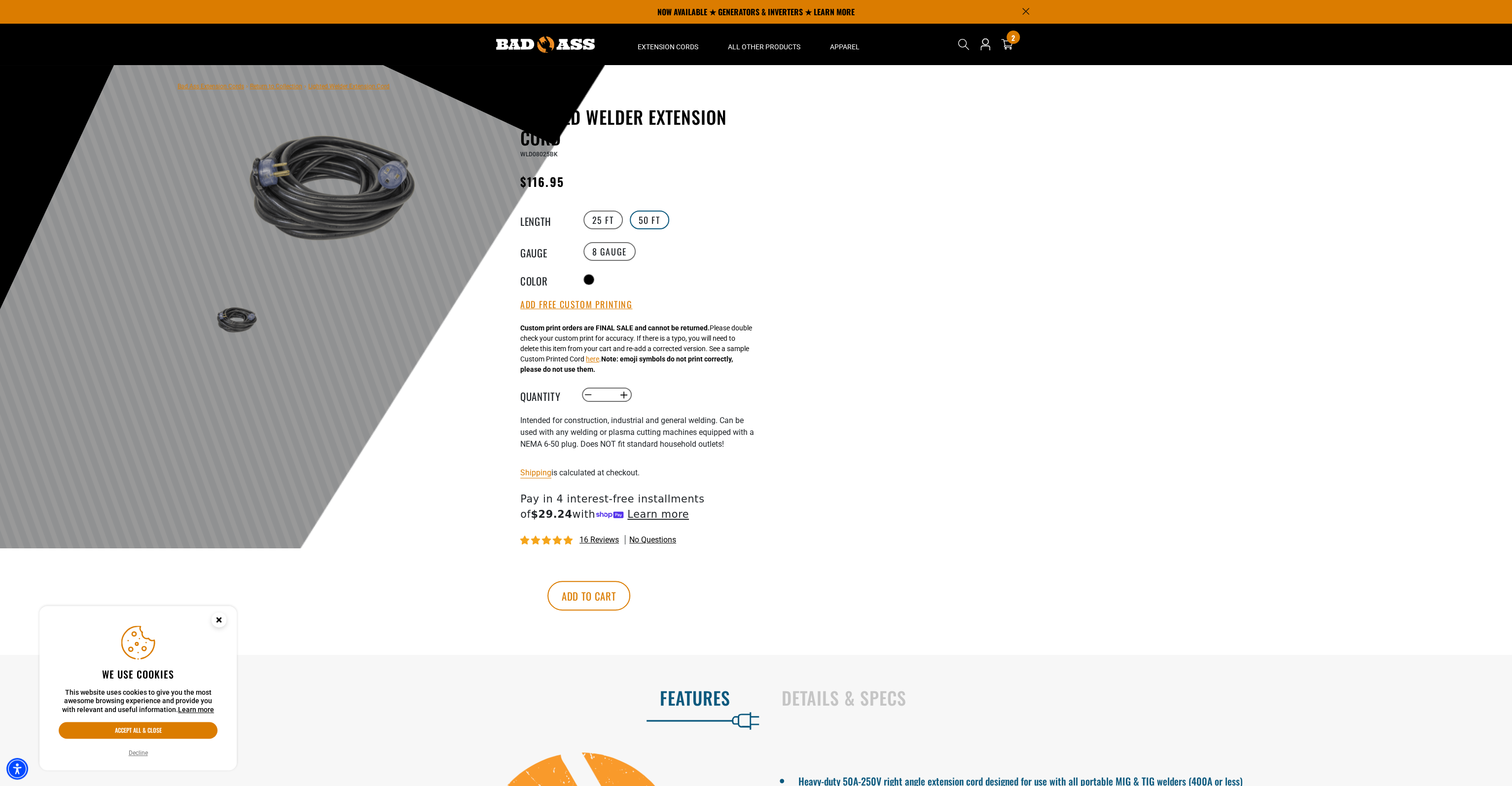
click at [649, 219] on label "50 FT" at bounding box center [649, 220] width 39 height 19
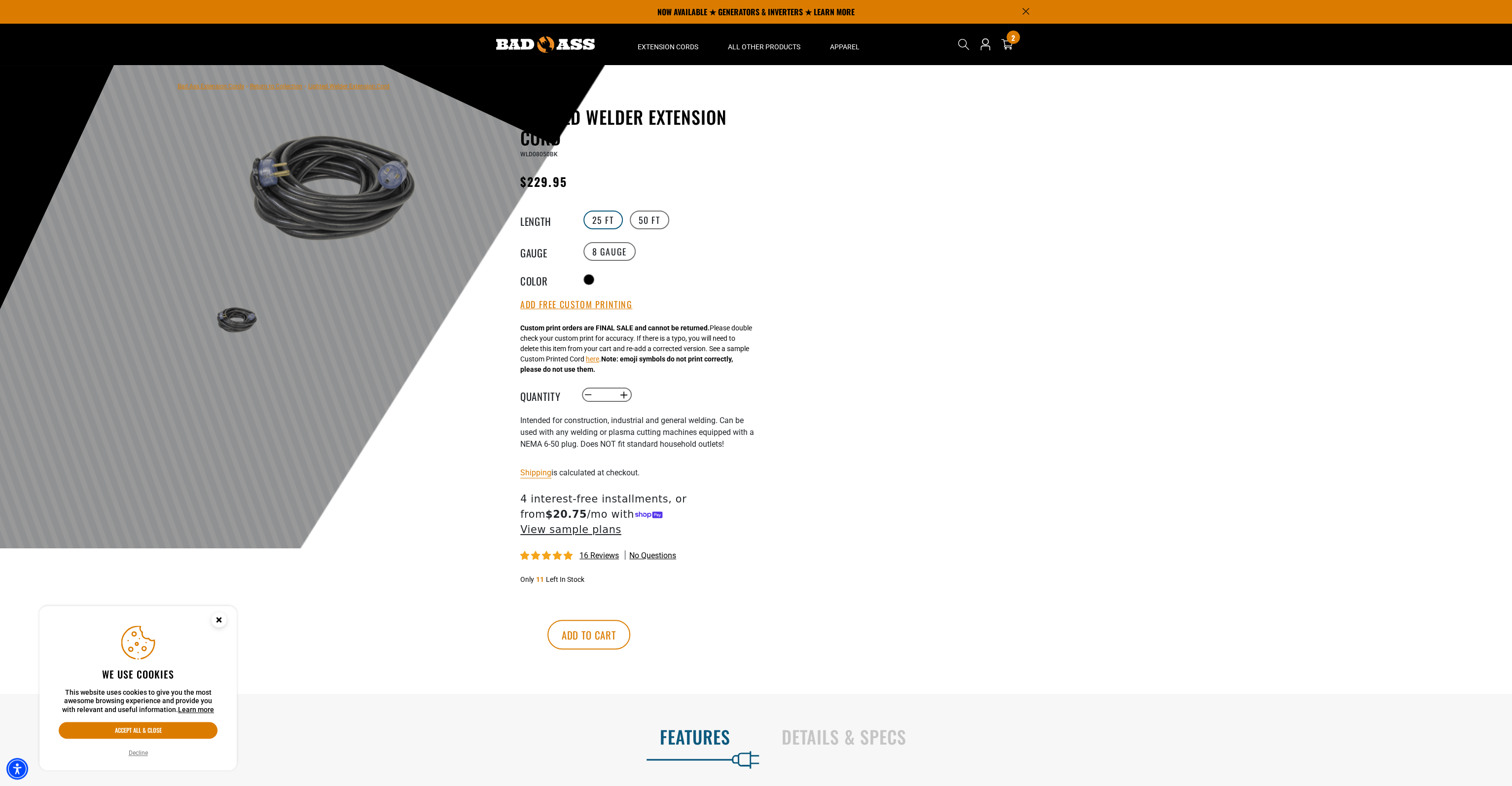
click at [608, 219] on label "25 FT" at bounding box center [603, 220] width 39 height 19
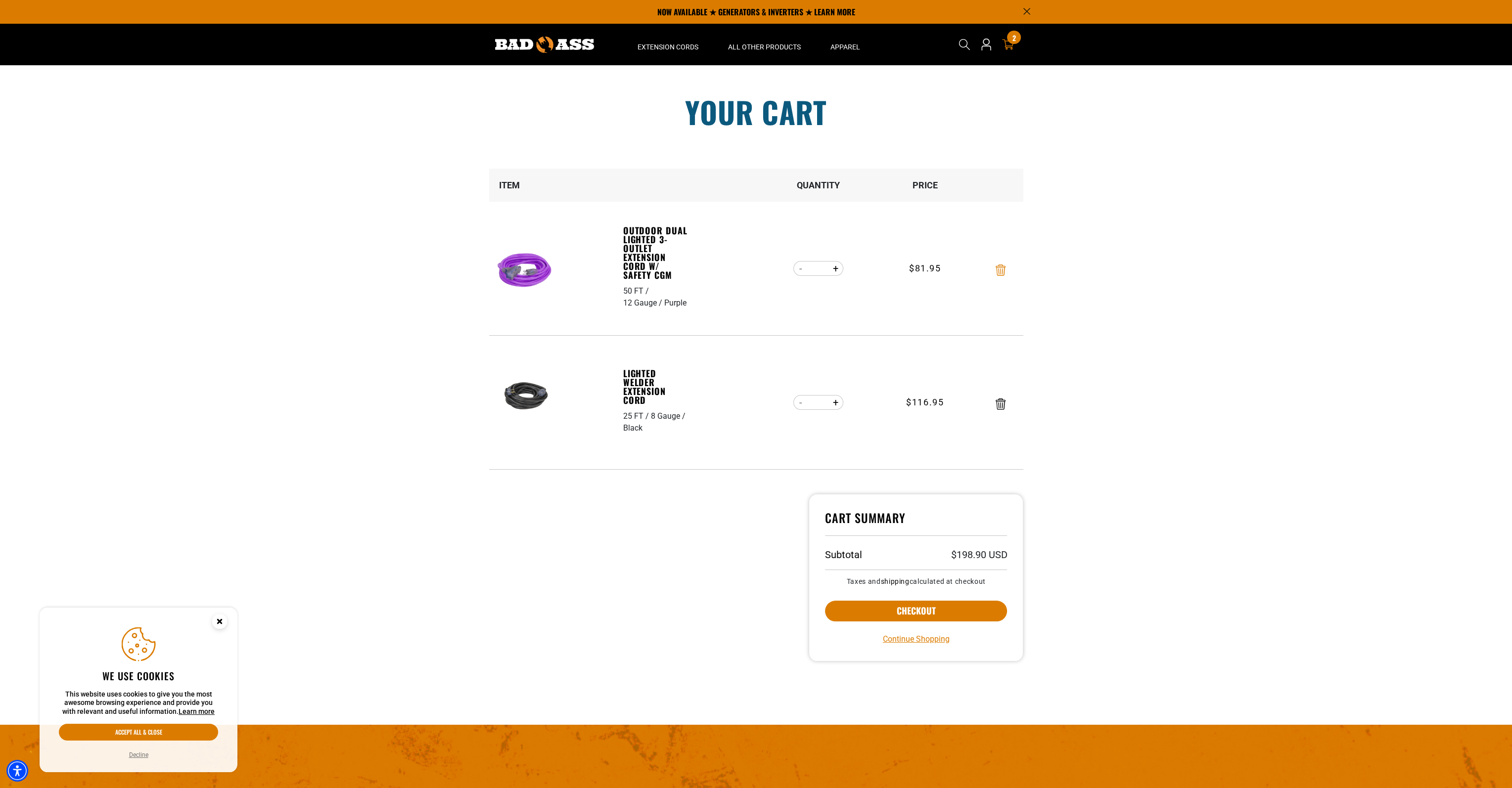
click at [997, 272] on icon "Remove Outdoor Dual Lighted 3-Outlet Extension Cord w/ Safety CGM - 50 FT / 12 …" at bounding box center [1000, 271] width 10 height 12
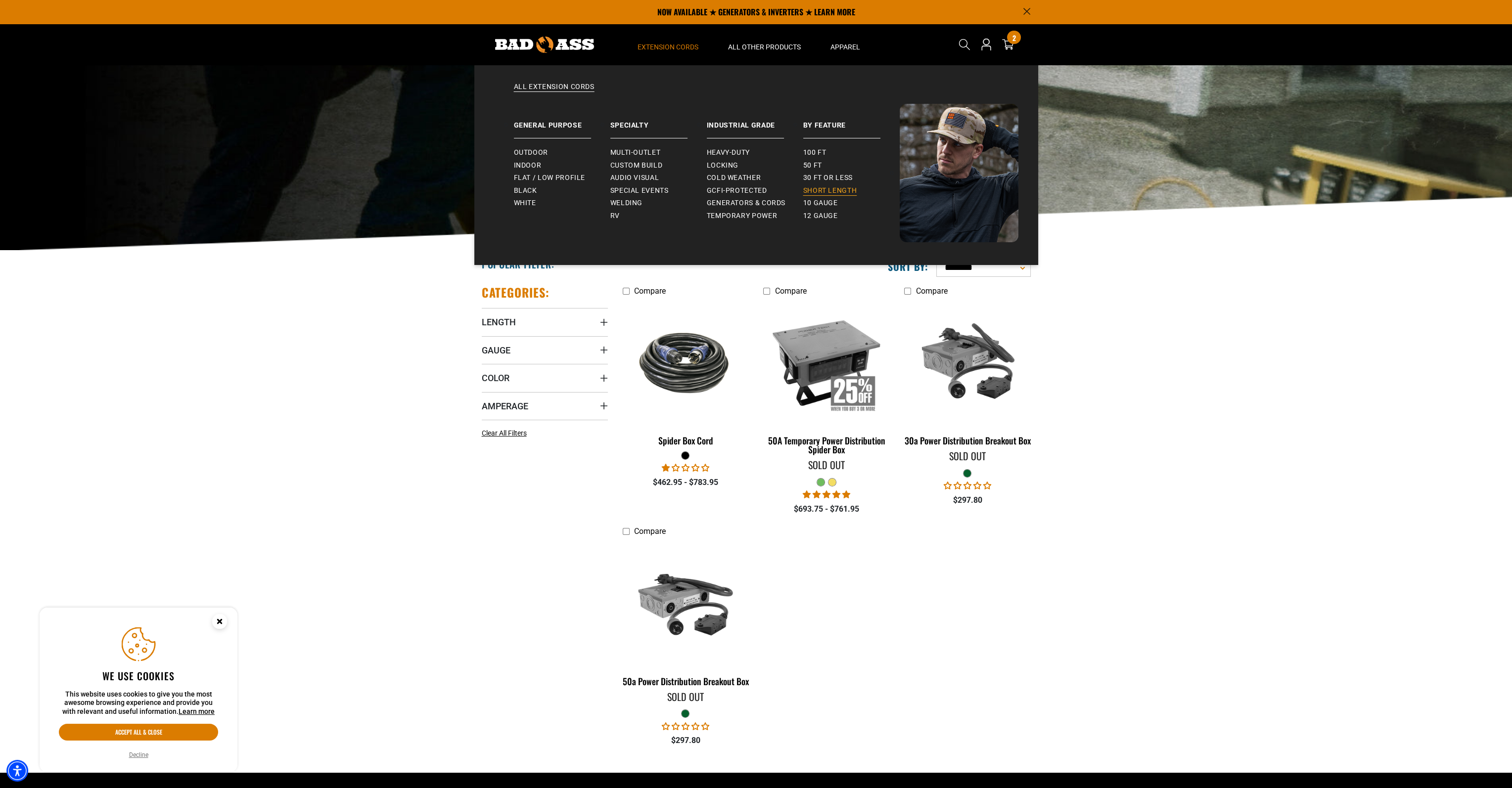
click at [826, 187] on span "Short Length" at bounding box center [830, 190] width 54 height 9
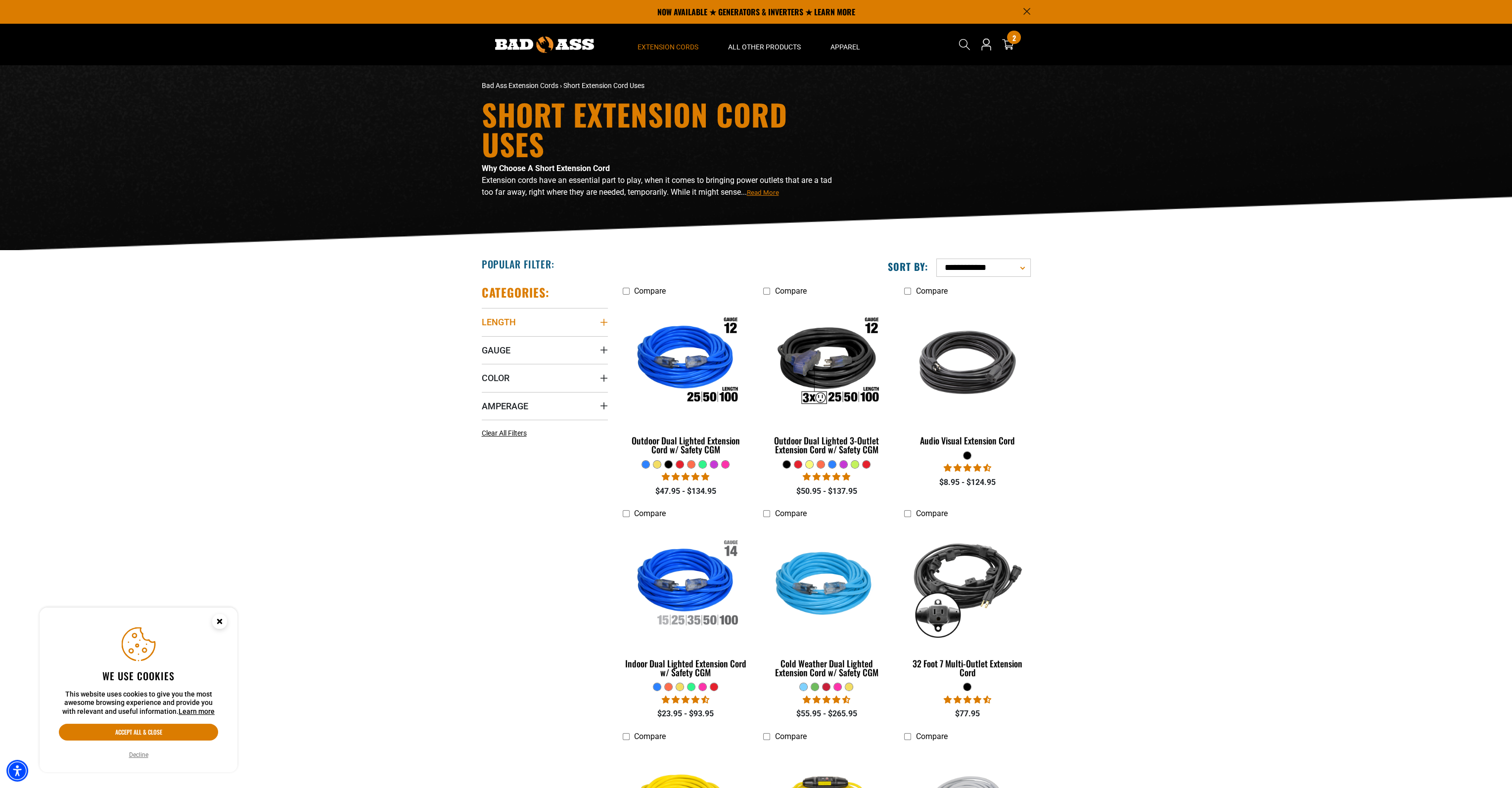
click at [585, 317] on summary "Length" at bounding box center [544, 322] width 126 height 28
click at [562, 377] on span "15 FT (4)" at bounding box center [570, 375] width 28 height 7
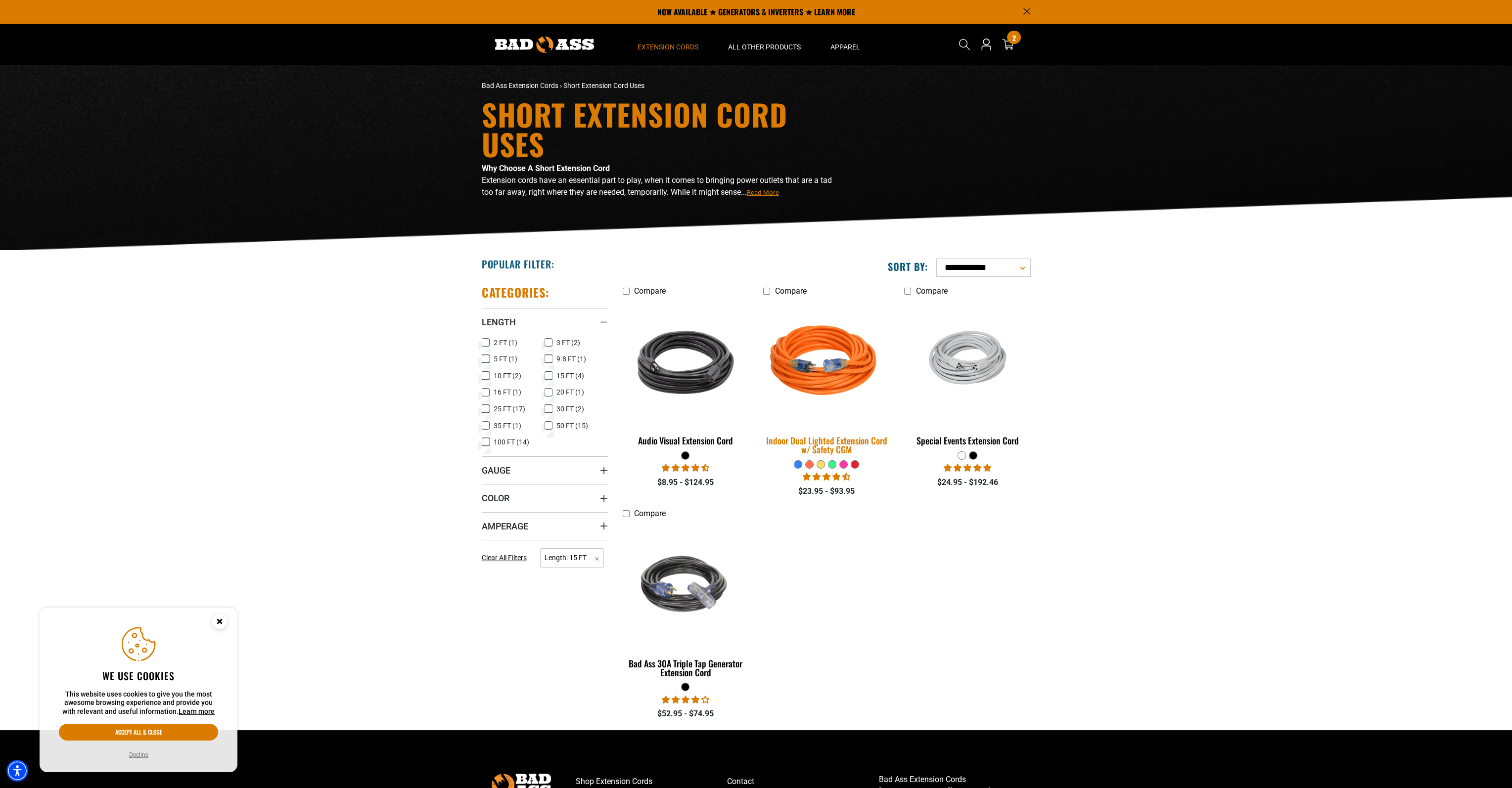
click at [857, 445] on div "Indoor Dual Lighted Extension Cord w/ Safety CGM" at bounding box center [826, 445] width 126 height 18
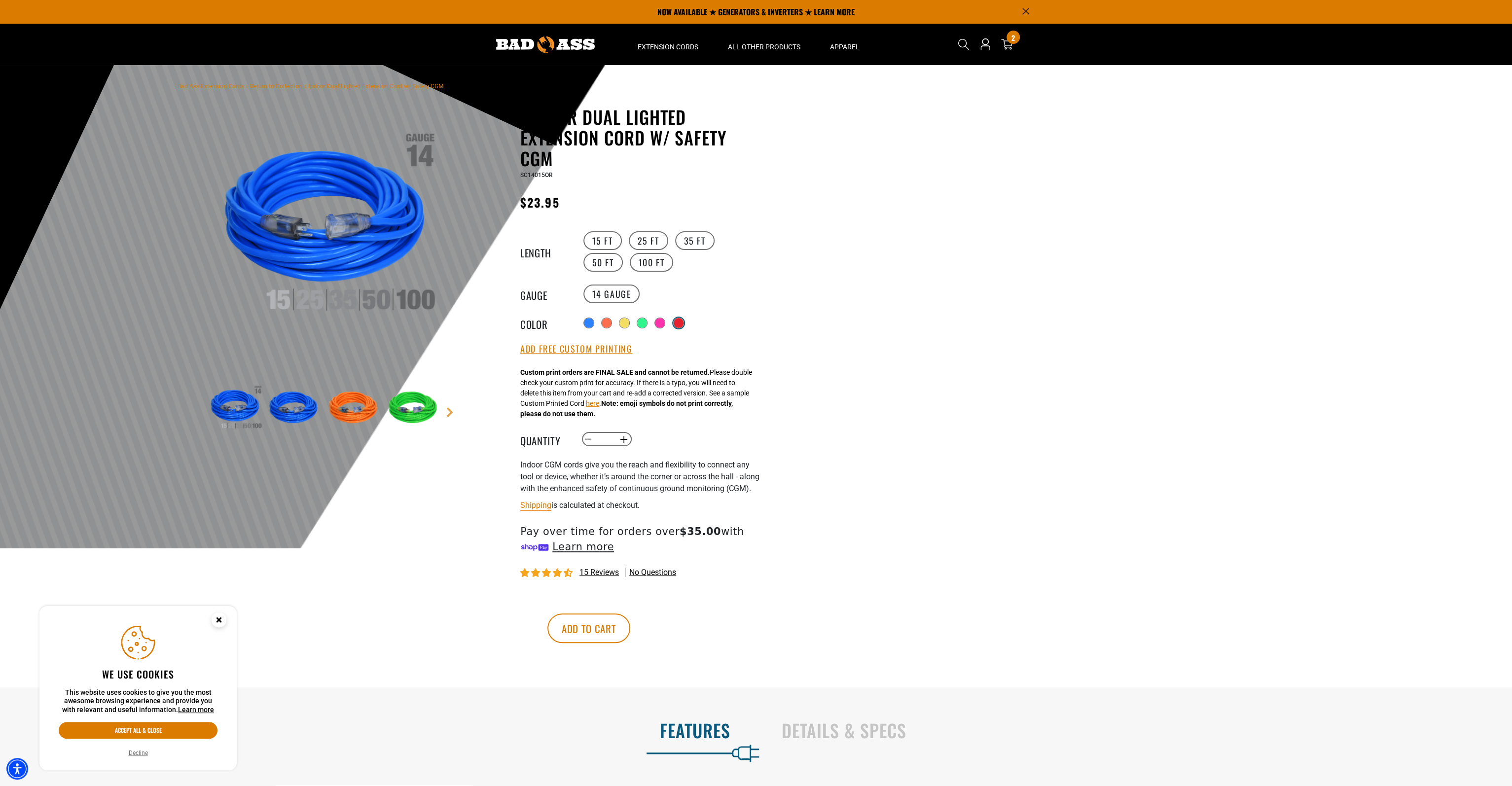
click at [683, 320] on div at bounding box center [678, 323] width 10 height 10
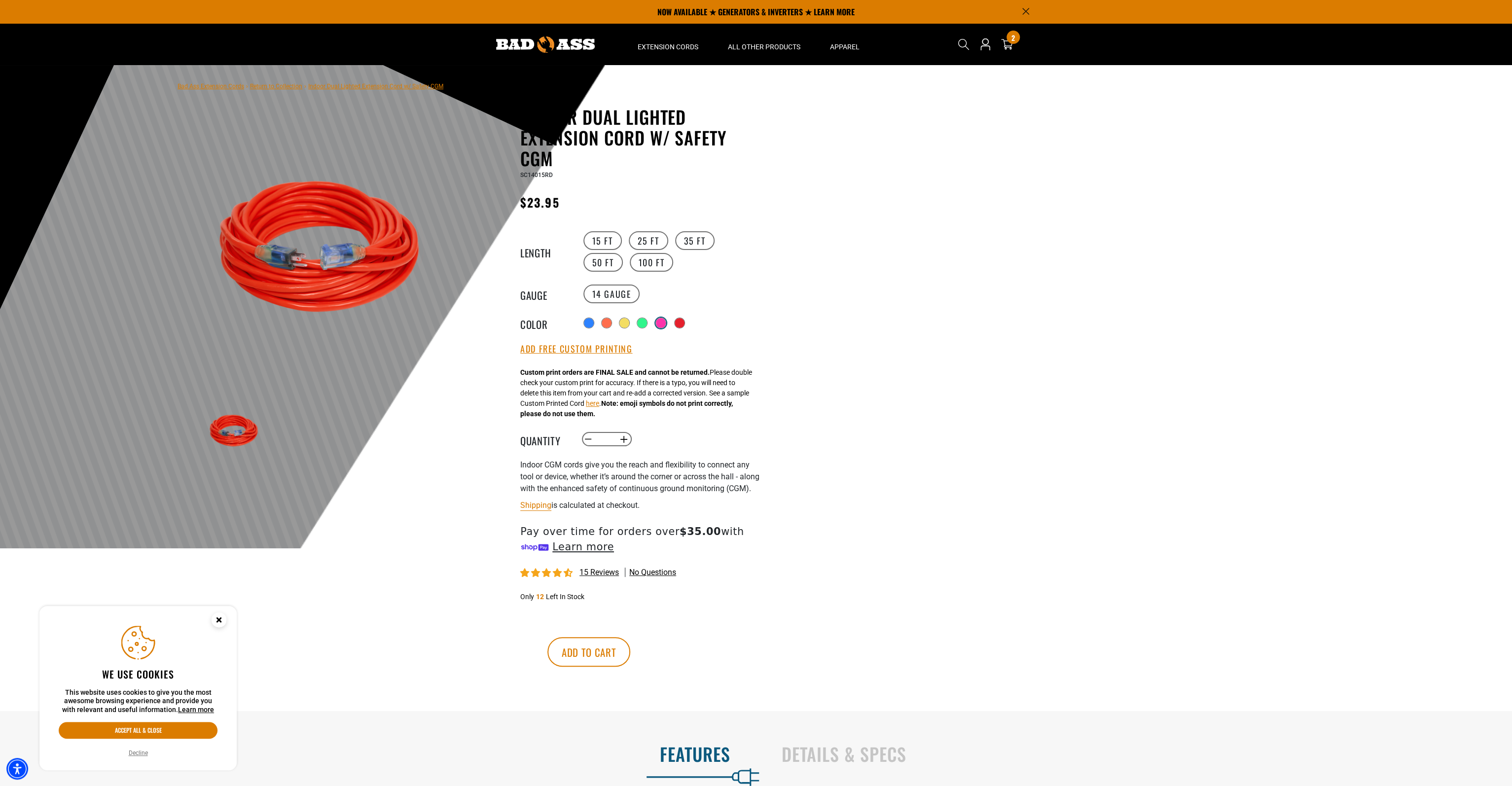
click at [661, 324] on div at bounding box center [660, 323] width 10 height 10
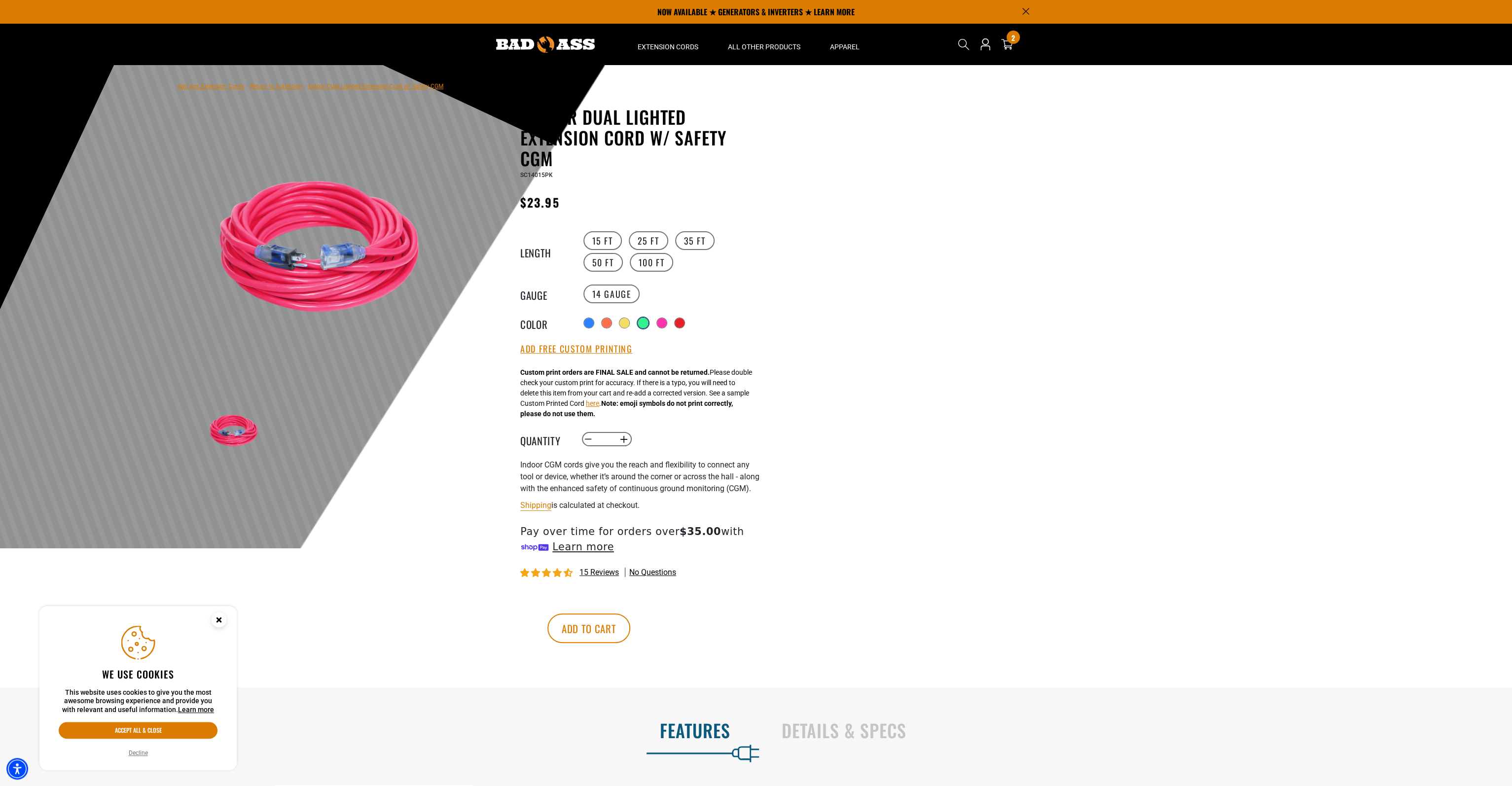
click at [646, 322] on div at bounding box center [643, 323] width 10 height 10
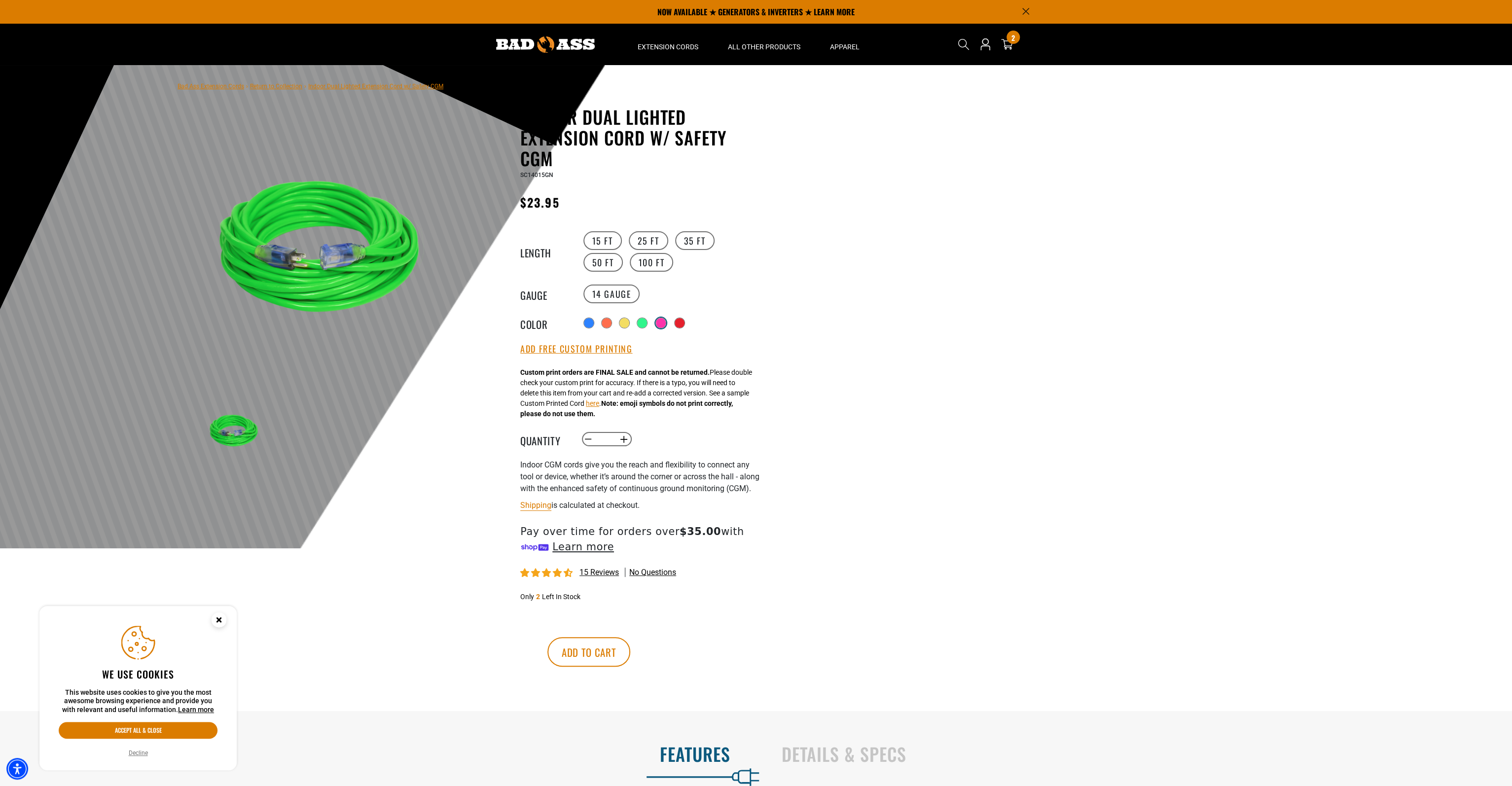
click at [666, 321] on div at bounding box center [660, 323] width 10 height 10
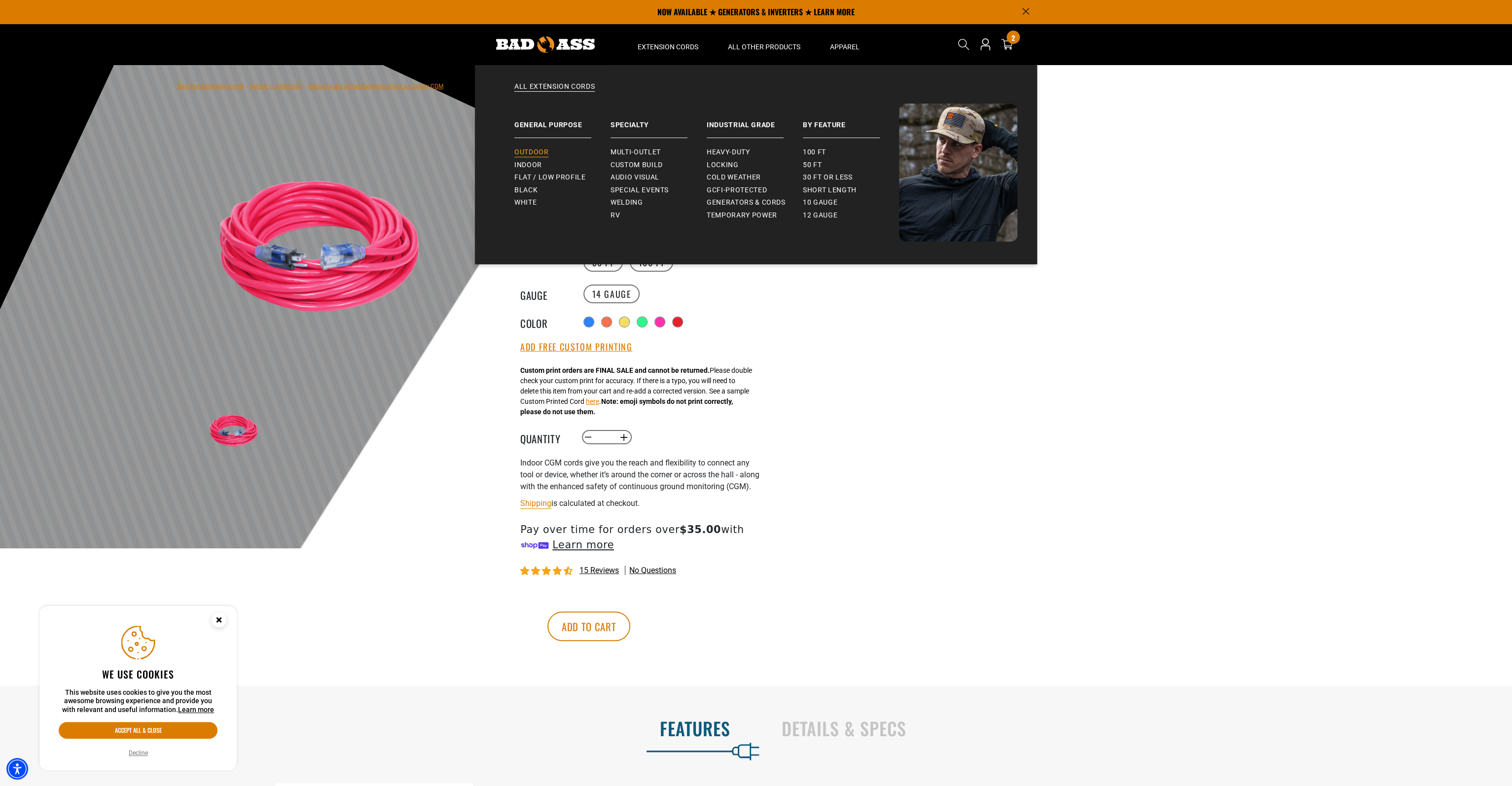
click at [539, 154] on span "Outdoor" at bounding box center [531, 152] width 34 height 9
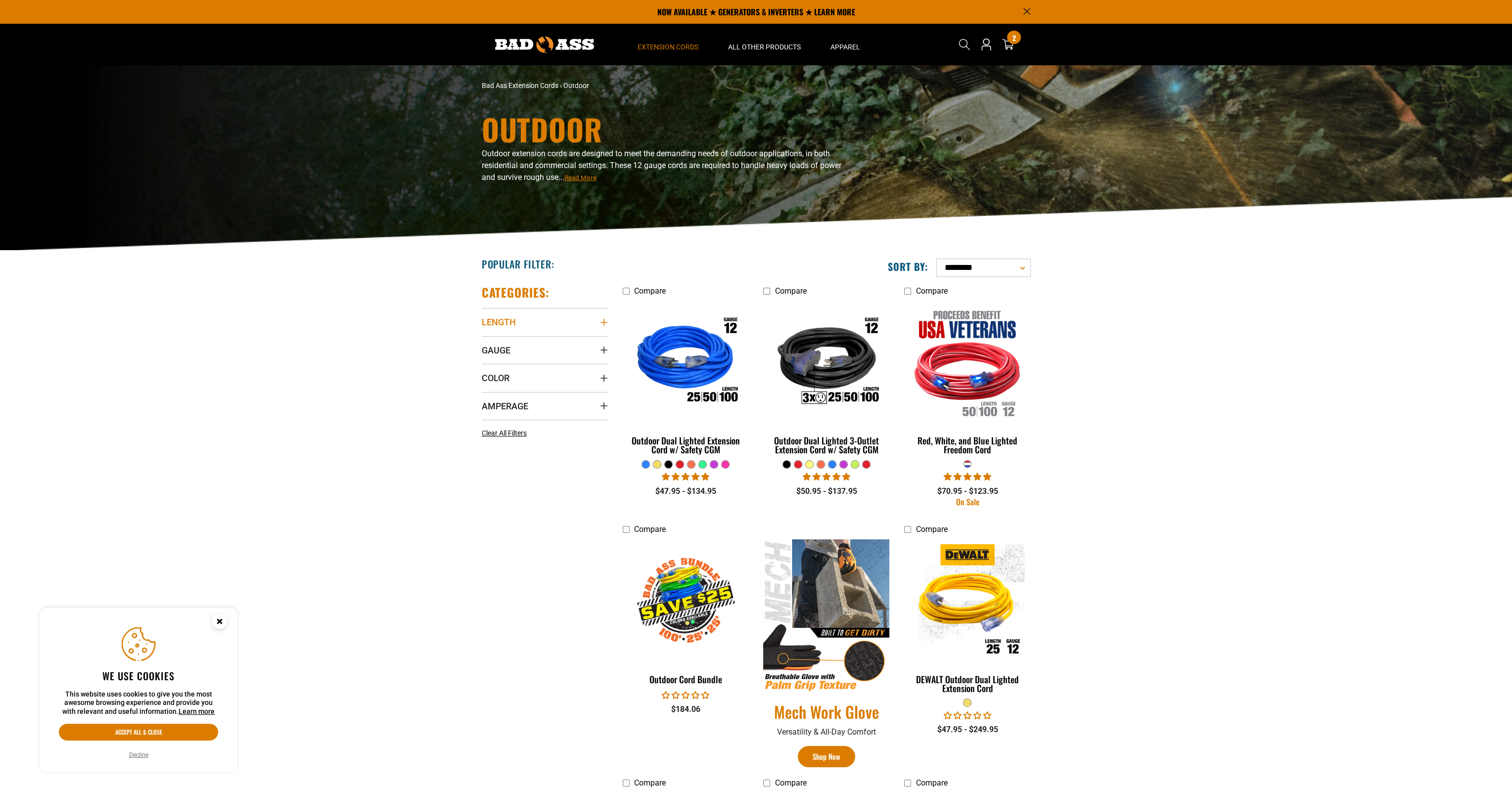
click at [595, 317] on summary "Length" at bounding box center [544, 322] width 126 height 28
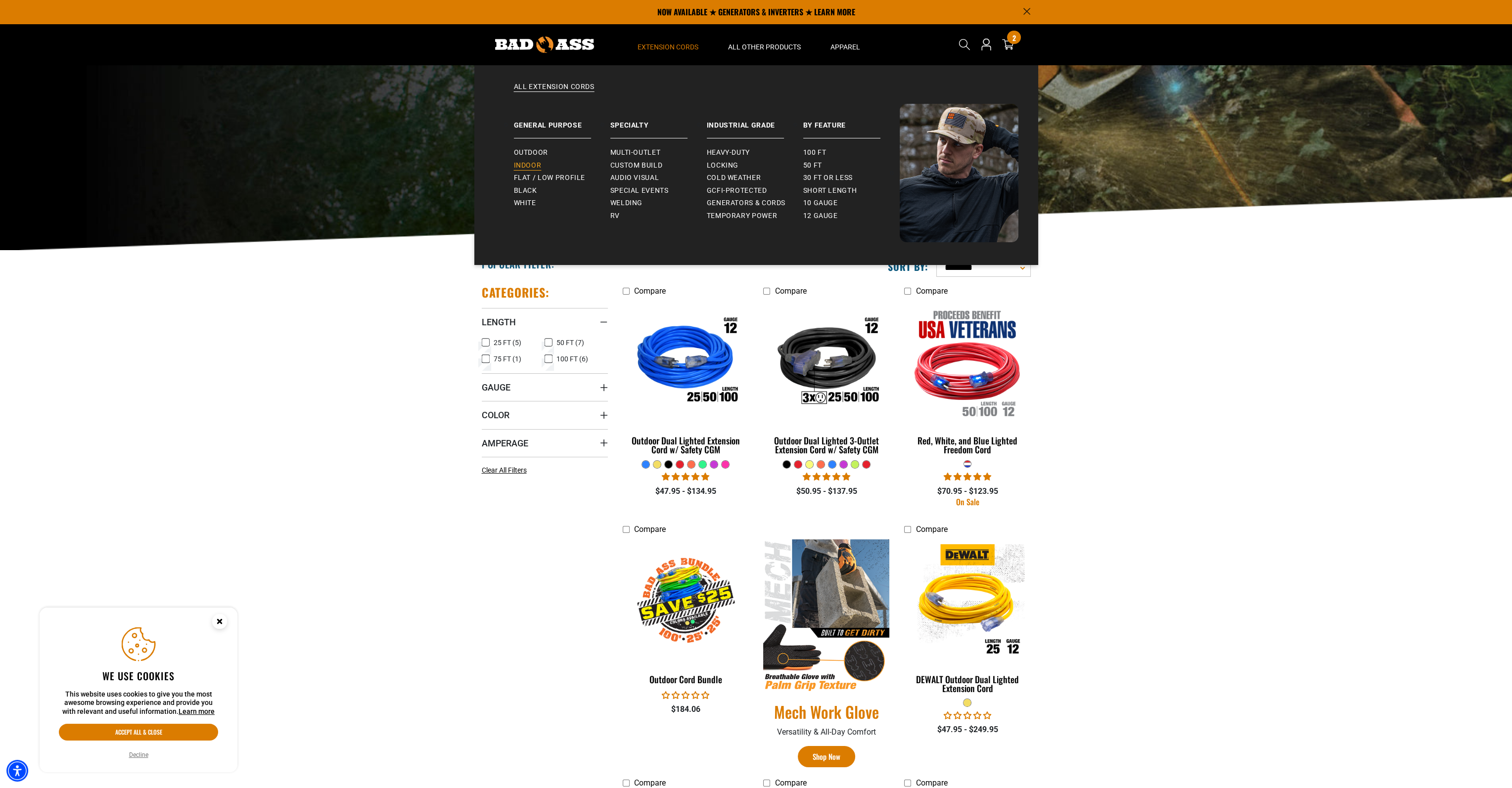
click at [539, 168] on span "Indoor" at bounding box center [527, 165] width 28 height 9
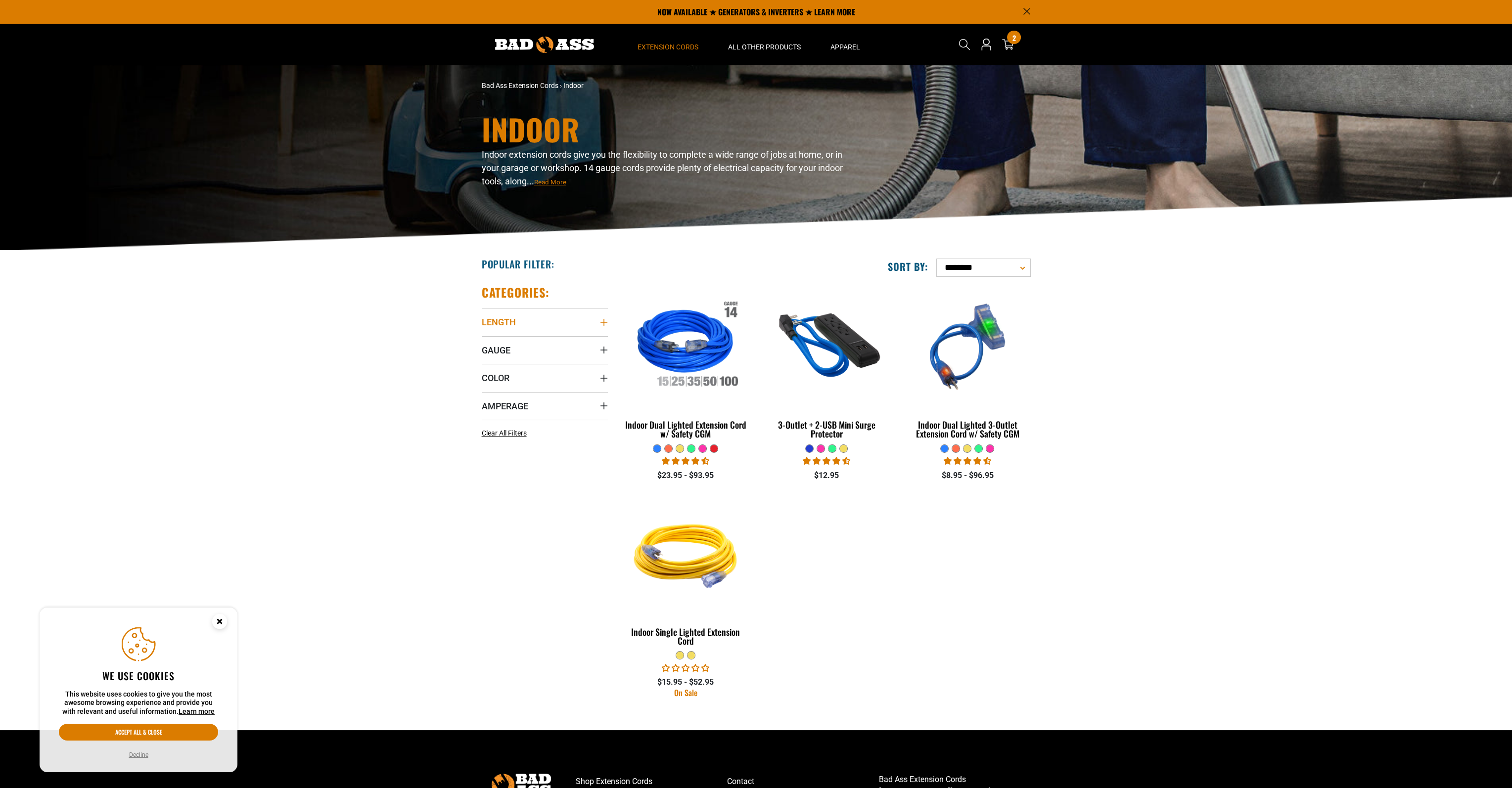
click at [590, 330] on summary "Length" at bounding box center [544, 322] width 126 height 28
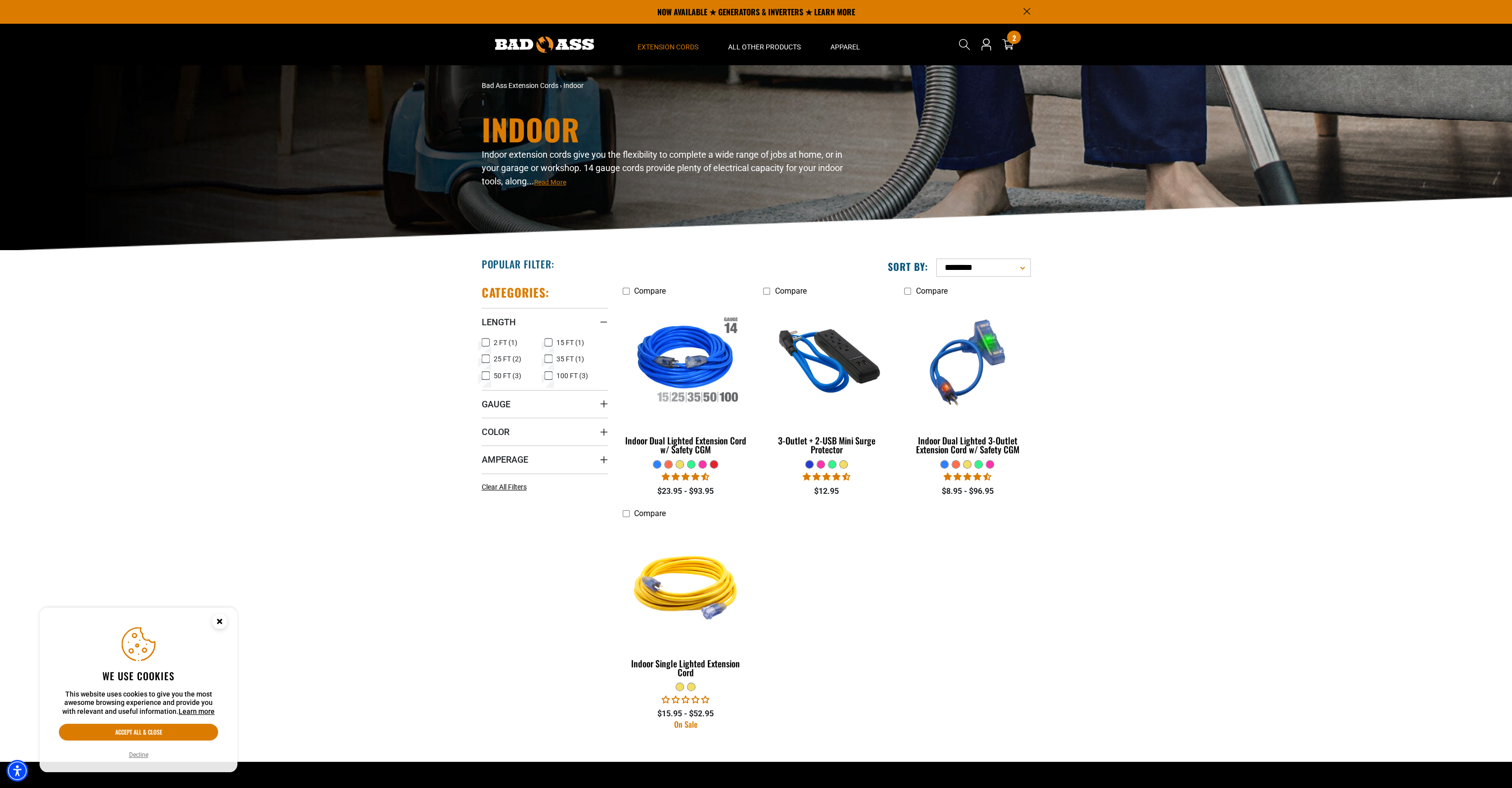
click at [546, 343] on icon at bounding box center [548, 342] width 8 height 12
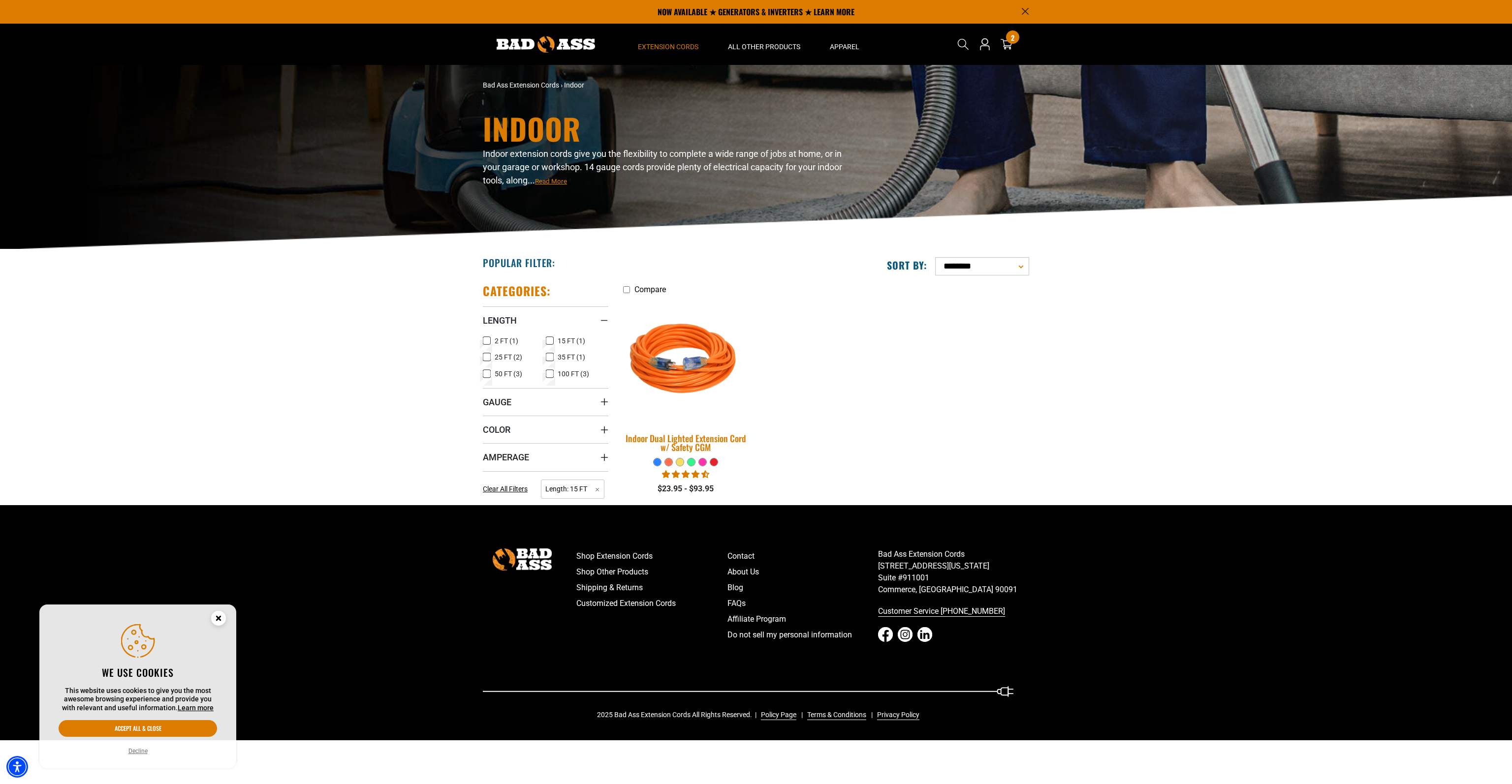
click at [666, 443] on div "Indoor Dual Lighted Extension Cord w/ Safety CGM" at bounding box center [685, 443] width 125 height 18
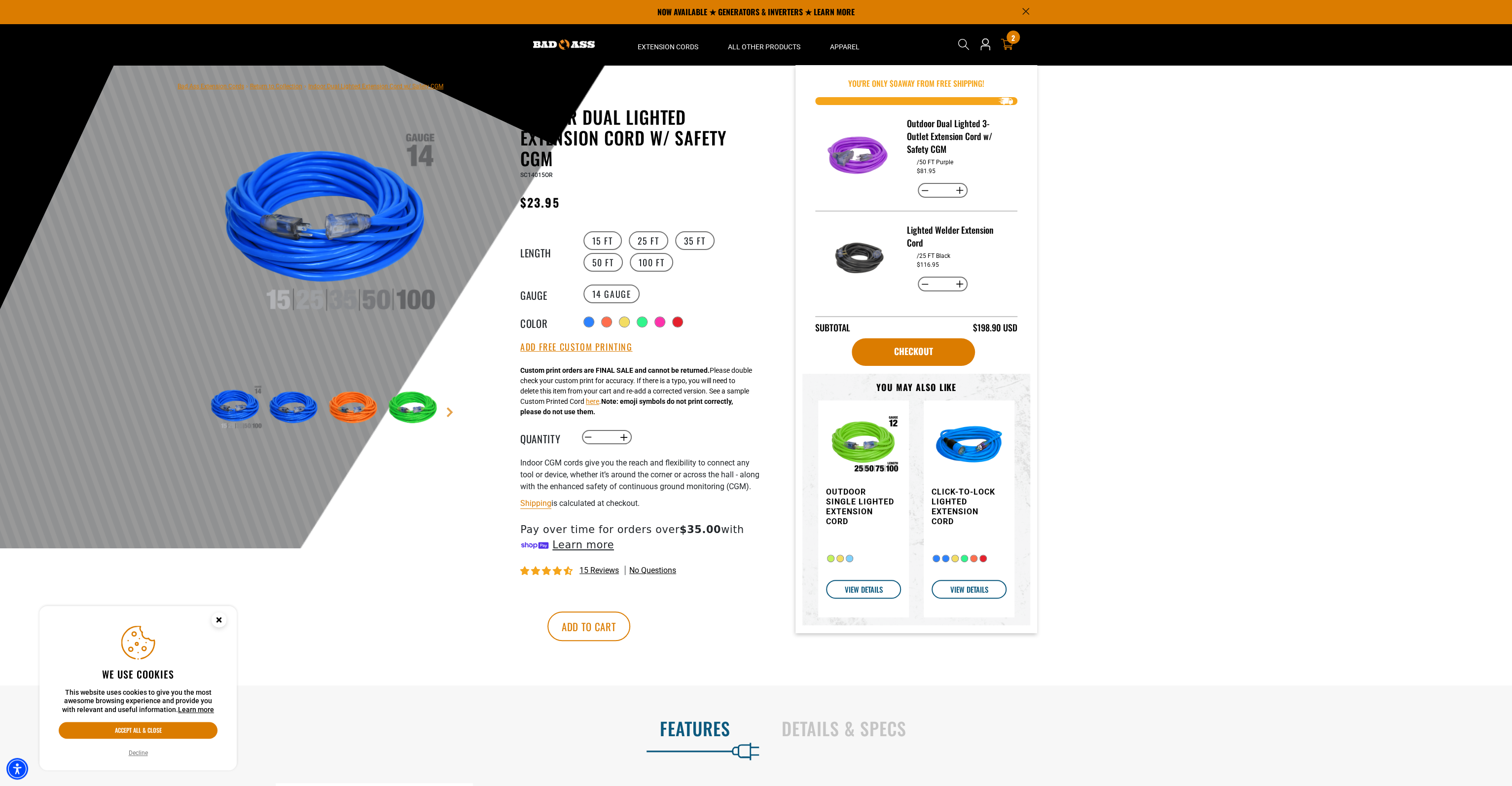
click at [1016, 42] on div "2 2 items" at bounding box center [1013, 37] width 13 height 13
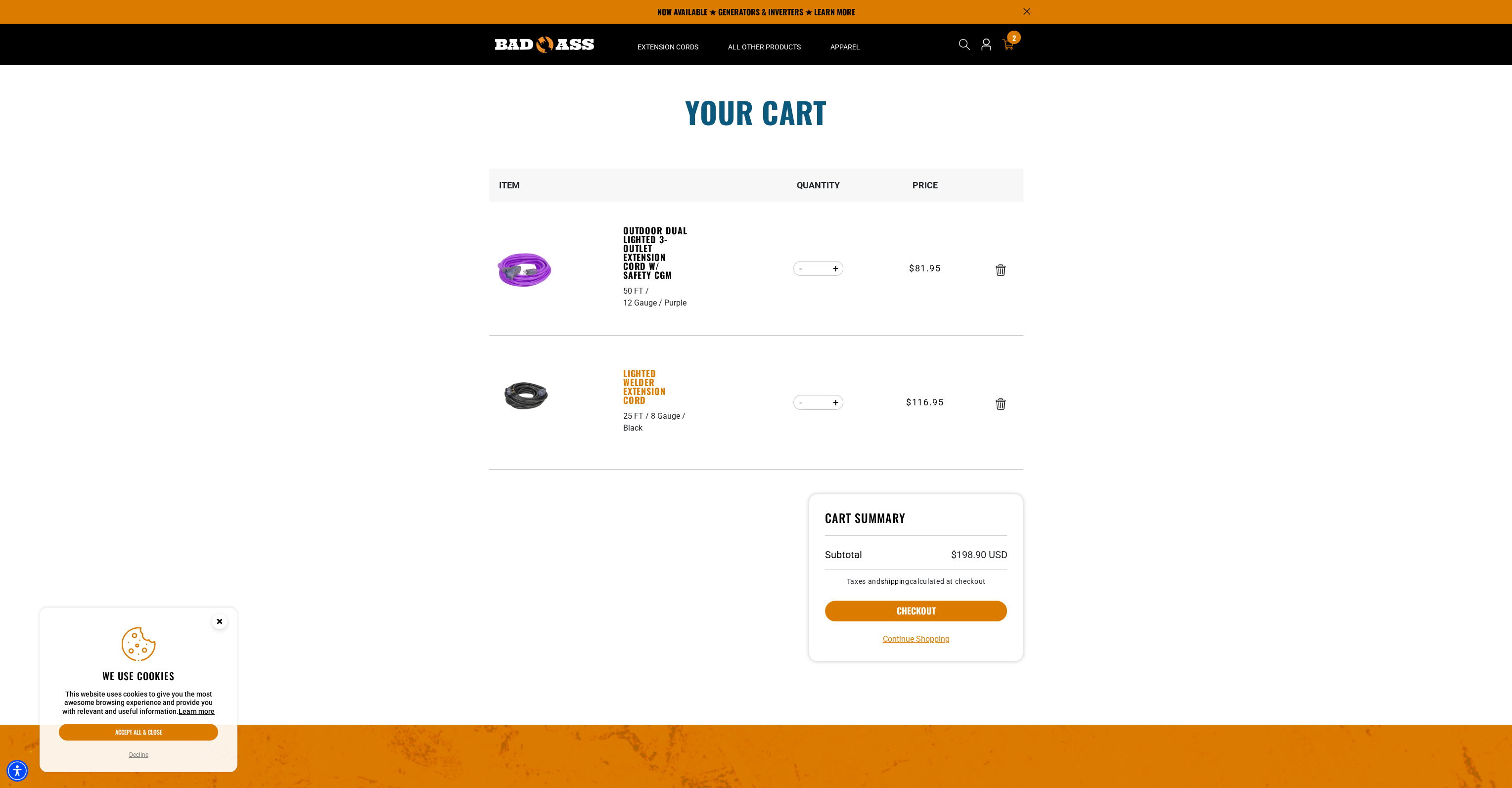
click at [634, 391] on link "Lighted Welder Extension Cord" at bounding box center [657, 386] width 68 height 36
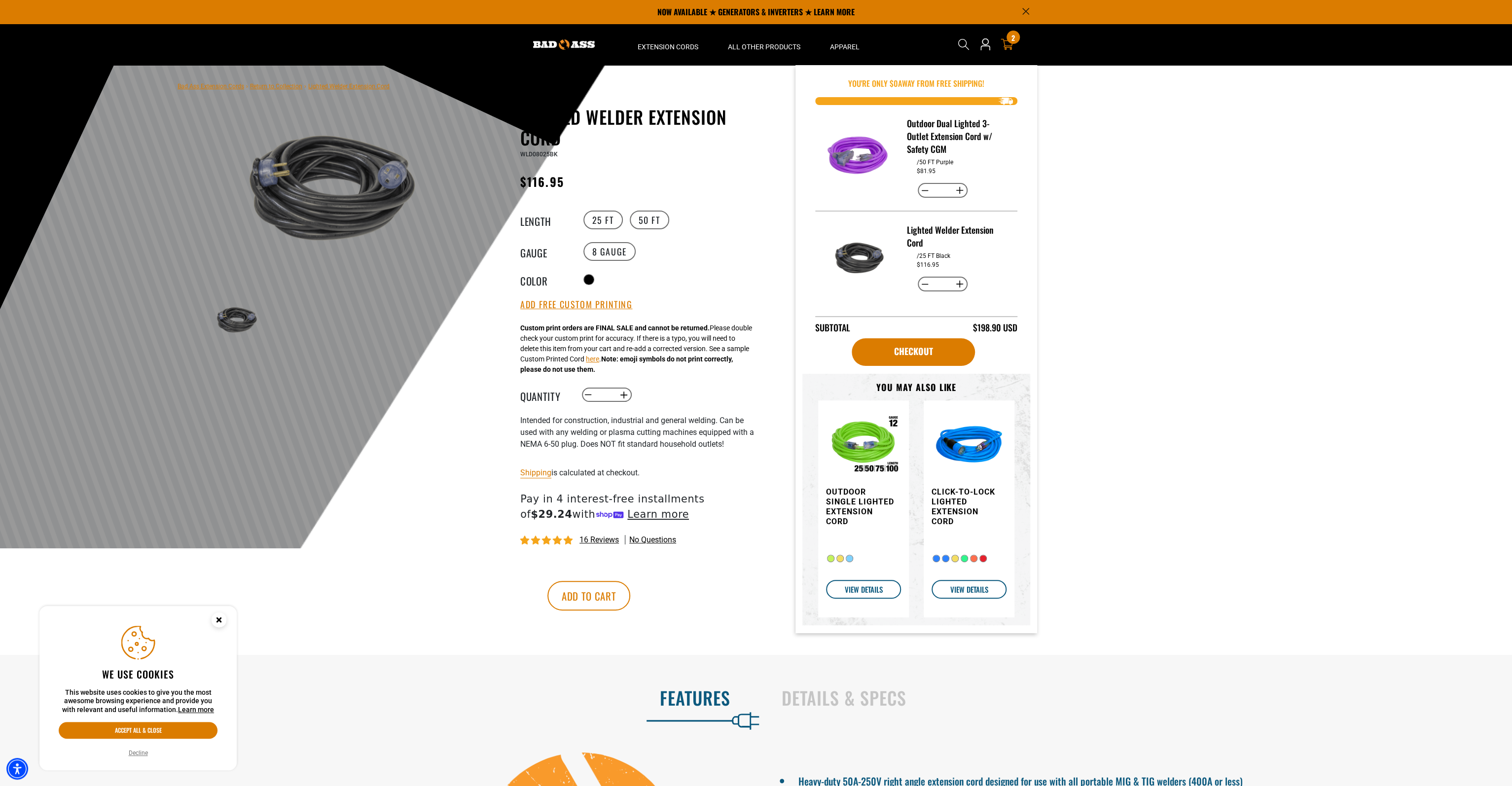
click at [1013, 46] on link "Cart 2 2 items" at bounding box center [1007, 44] width 15 height 11
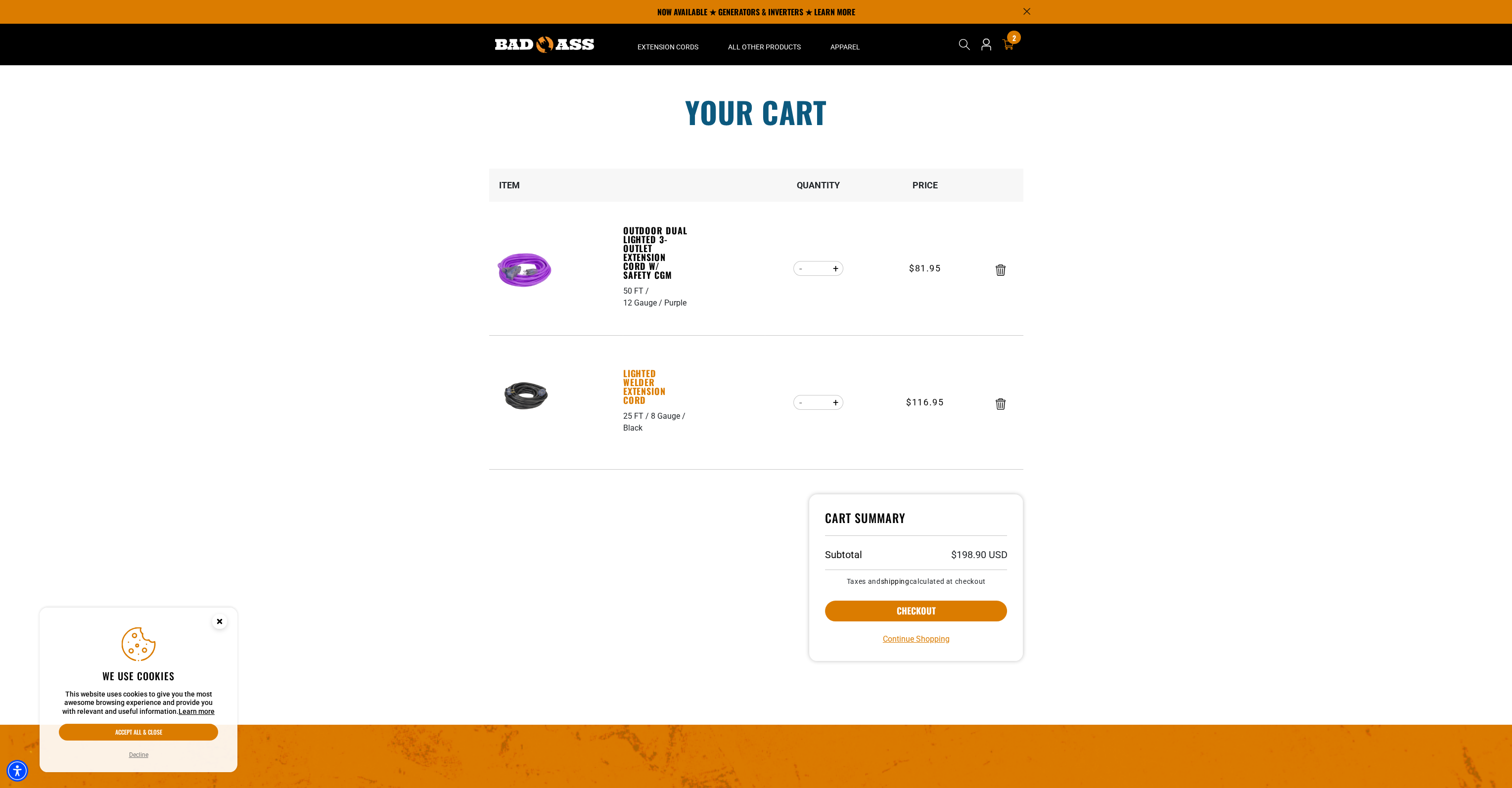
click at [650, 384] on link "Lighted Welder Extension Cord" at bounding box center [657, 386] width 68 height 36
